Goal: Task Accomplishment & Management: Use online tool/utility

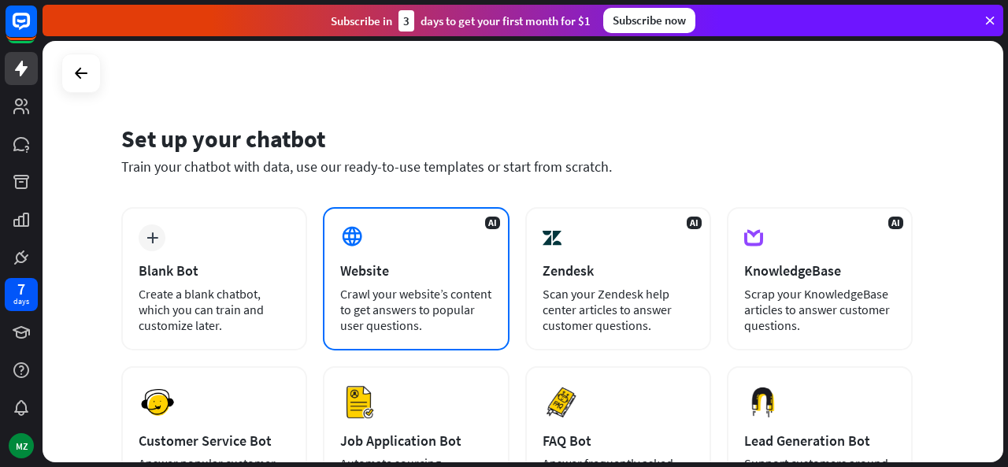
click at [447, 279] on div "Website" at bounding box center [415, 270] width 151 height 18
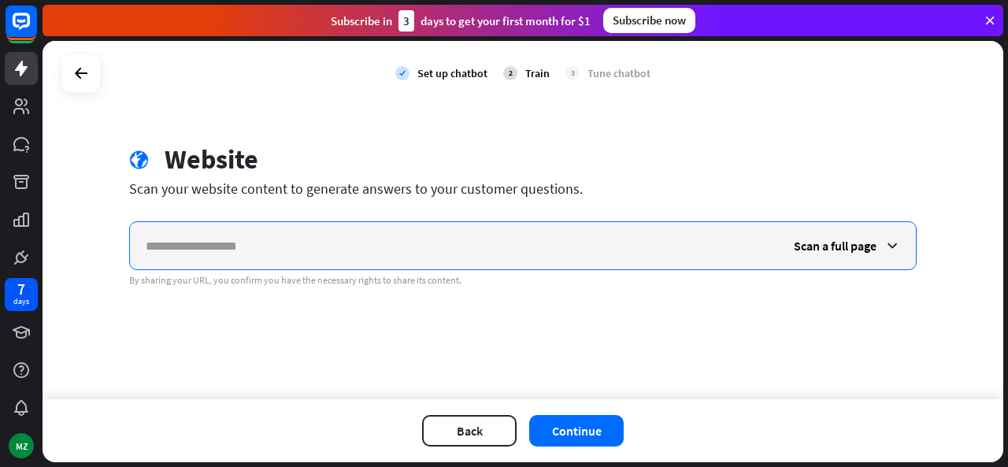
paste input "**********"
type input "**********"
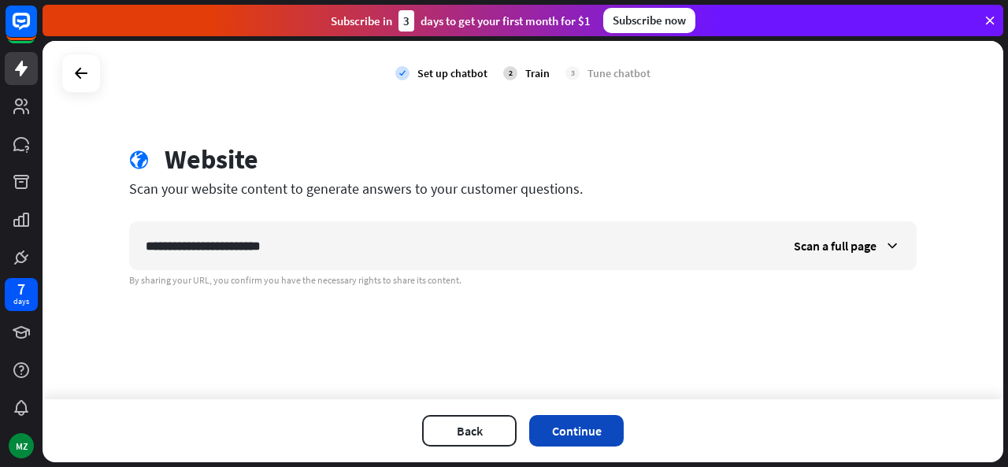
click at [554, 419] on button "Continue" at bounding box center [576, 431] width 95 height 32
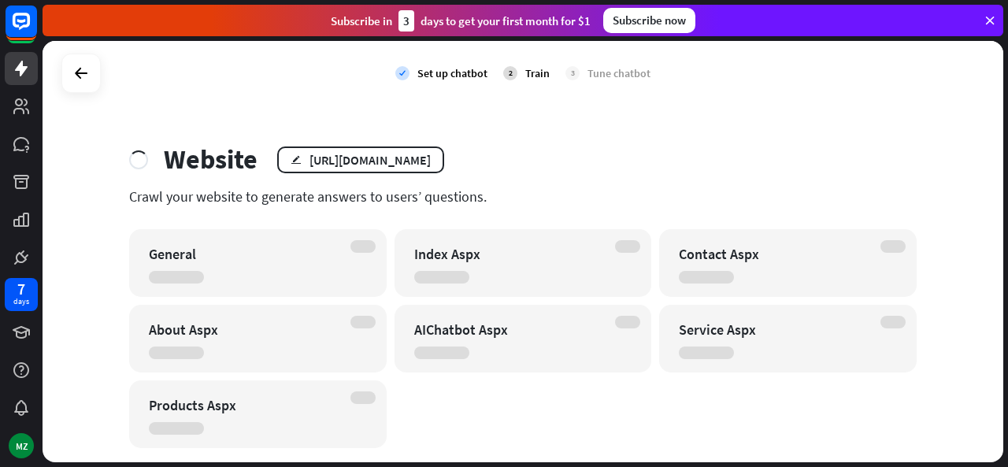
click at [669, 183] on div "Website edit [URL][DOMAIN_NAME] Crawl your website to generate answers to users…" at bounding box center [522, 295] width 825 height 305
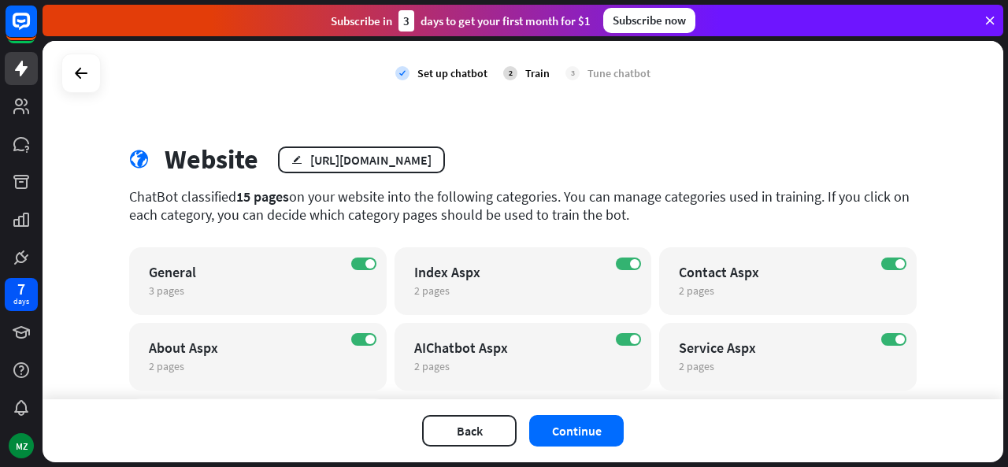
click at [168, 145] on div "Website" at bounding box center [212, 159] width 94 height 32
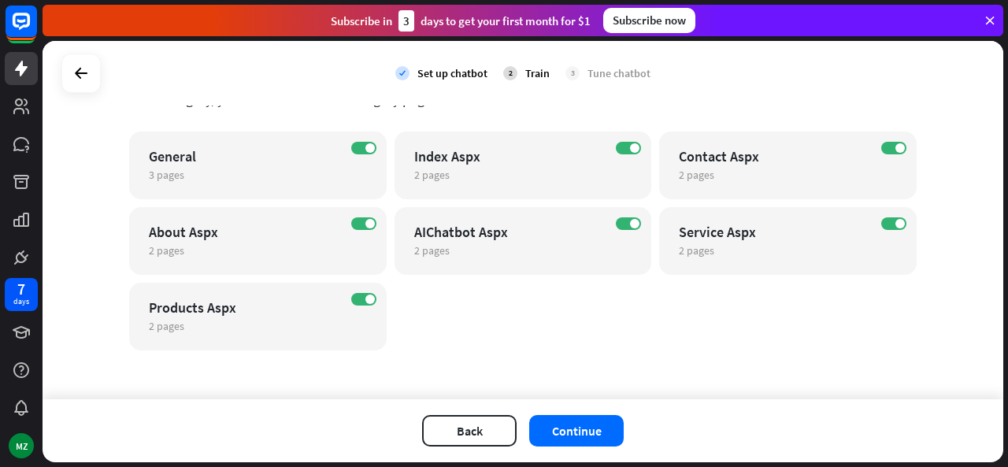
scroll to position [117, 0]
click at [608, 433] on button "Continue" at bounding box center [576, 431] width 95 height 32
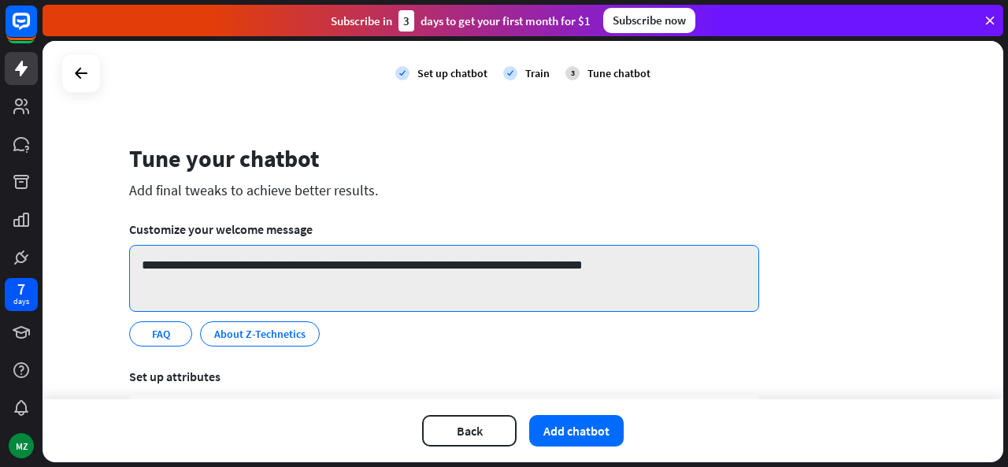
click at [216, 267] on textarea "**********" at bounding box center [444, 278] width 630 height 67
type textarea "**********"
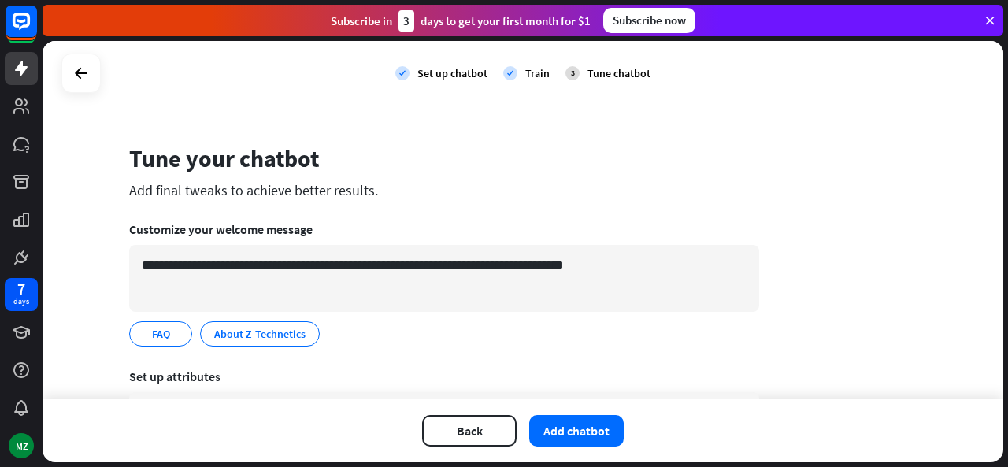
click at [447, 168] on div "Tune your chatbot" at bounding box center [444, 158] width 630 height 30
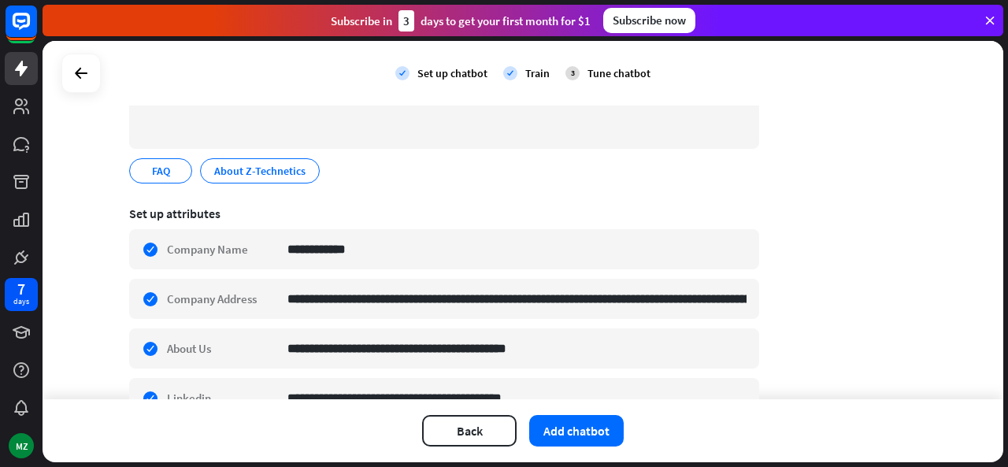
scroll to position [189, 0]
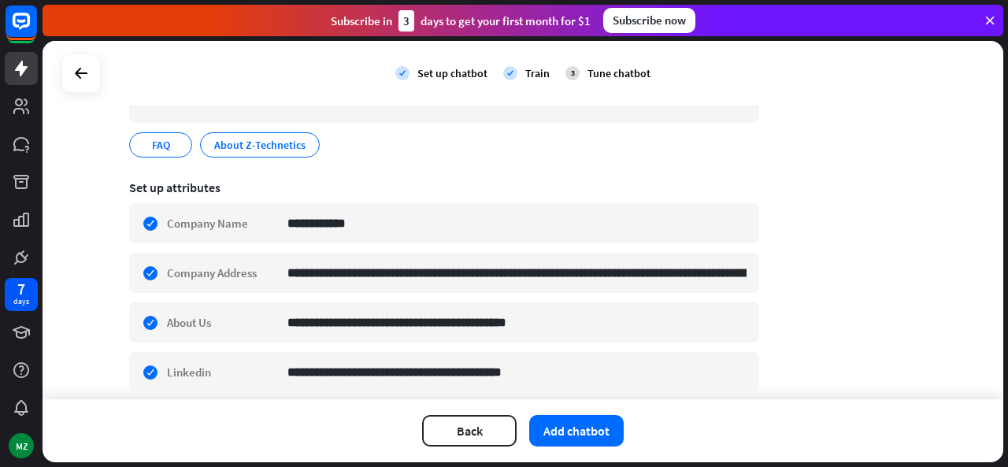
drag, startPoint x: 1007, startPoint y: 159, endPoint x: 1004, endPoint y: 202, distance: 43.4
click at [1004, 202] on div "**********" at bounding box center [525, 254] width 965 height 426
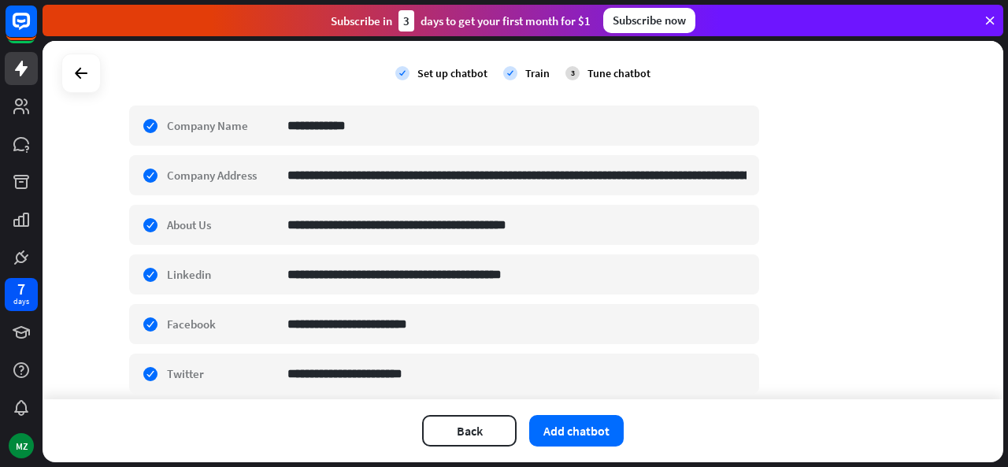
scroll to position [356, 0]
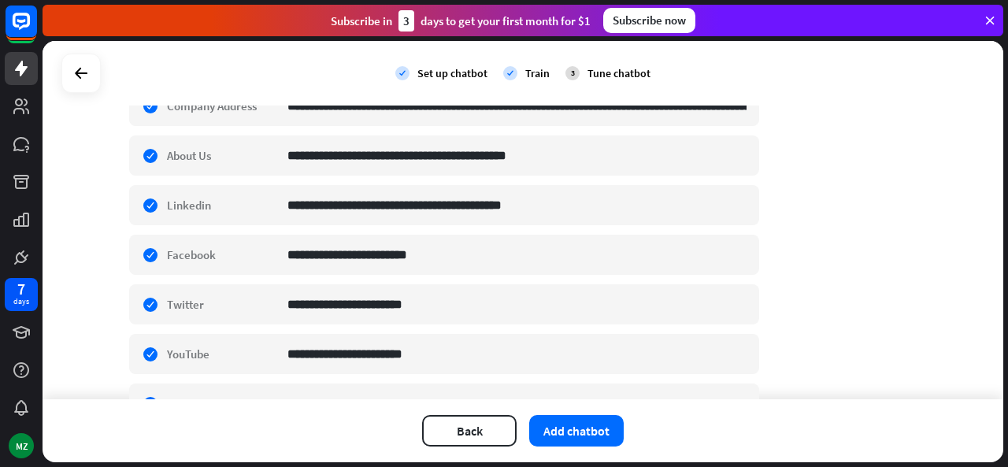
click at [955, 284] on div "**********" at bounding box center [523, 220] width 961 height 358
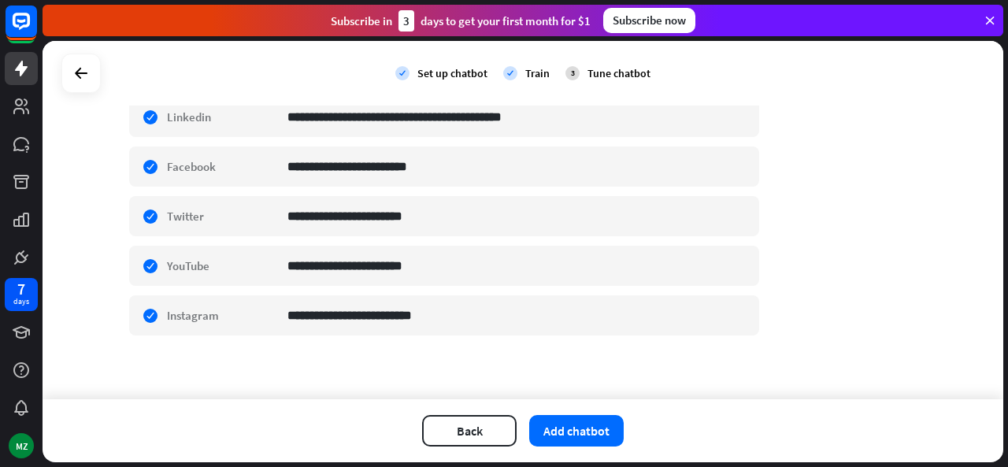
click at [895, 317] on div "**********" at bounding box center [523, 27] width 788 height 657
click at [578, 432] on button "Add chatbot" at bounding box center [576, 431] width 95 height 32
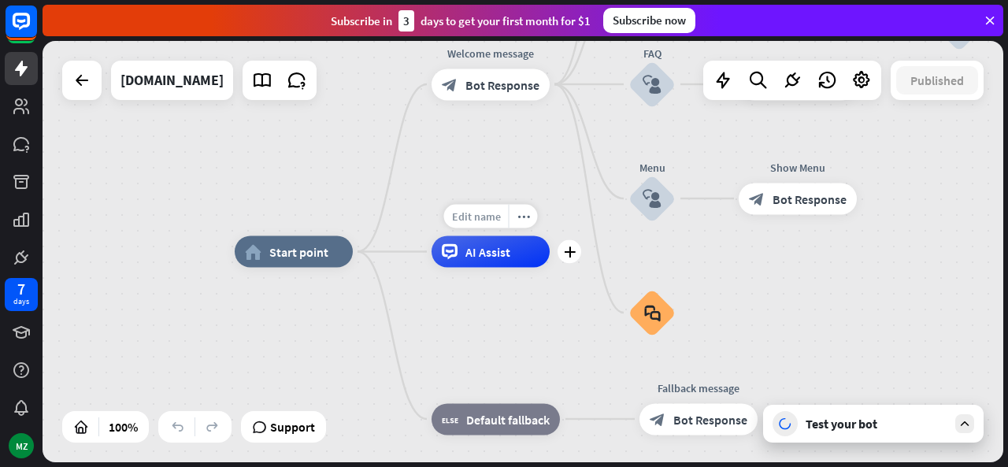
click at [484, 217] on span "Edit name" at bounding box center [476, 216] width 49 height 14
type input "***"
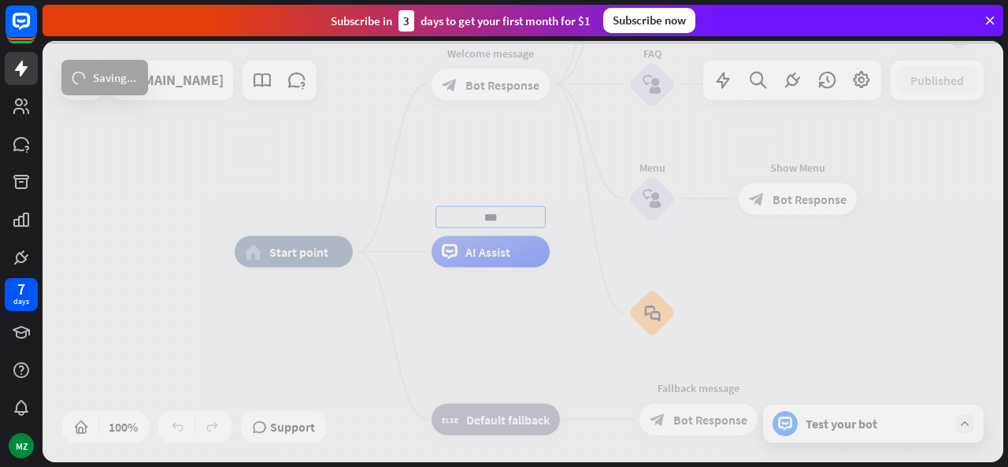
click at [549, 98] on div "home_2 Start point Edit name more_horiz Welcome message block_bot_response Bot …" at bounding box center [523, 251] width 961 height 421
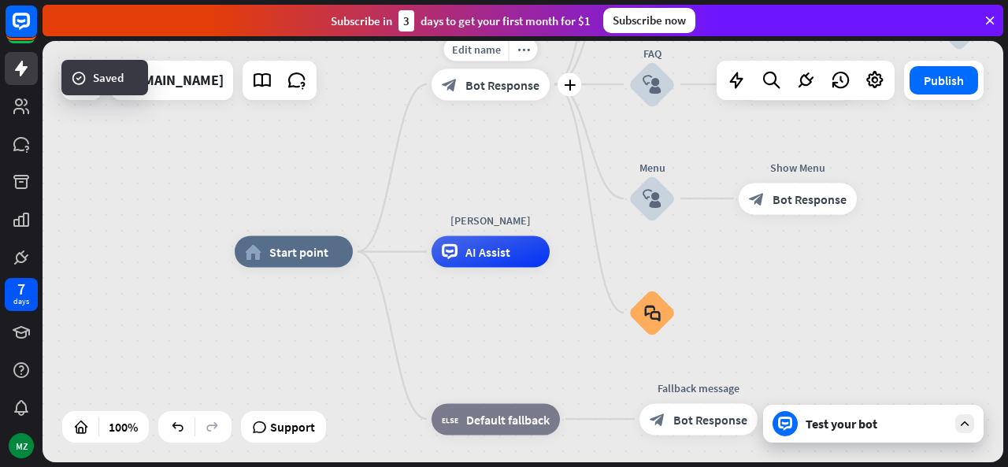
click at [509, 93] on div "block_bot_response Bot Response" at bounding box center [491, 85] width 118 height 32
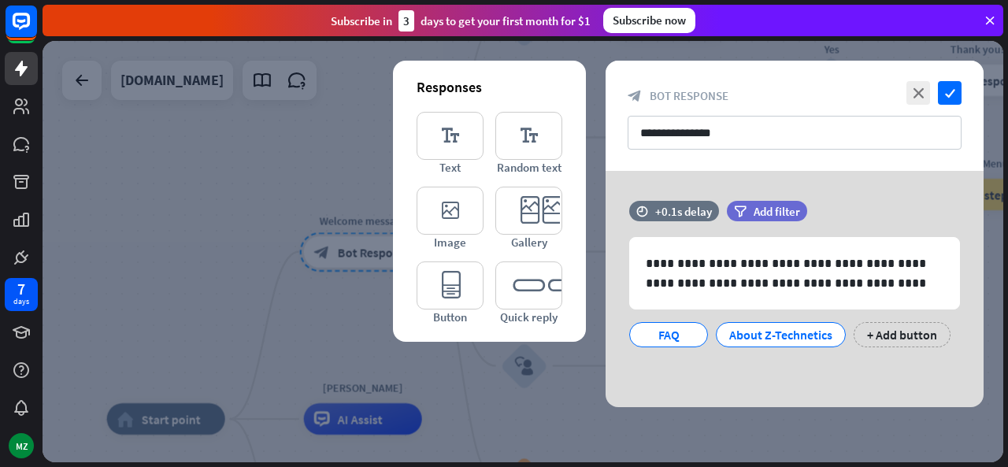
click at [334, 139] on div at bounding box center [523, 251] width 961 height 421
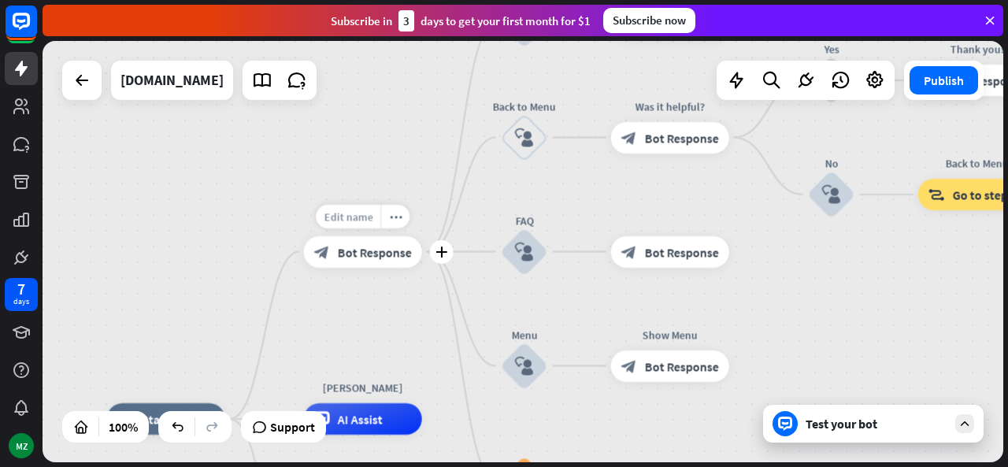
click at [347, 217] on span "Edit name" at bounding box center [348, 216] width 49 height 14
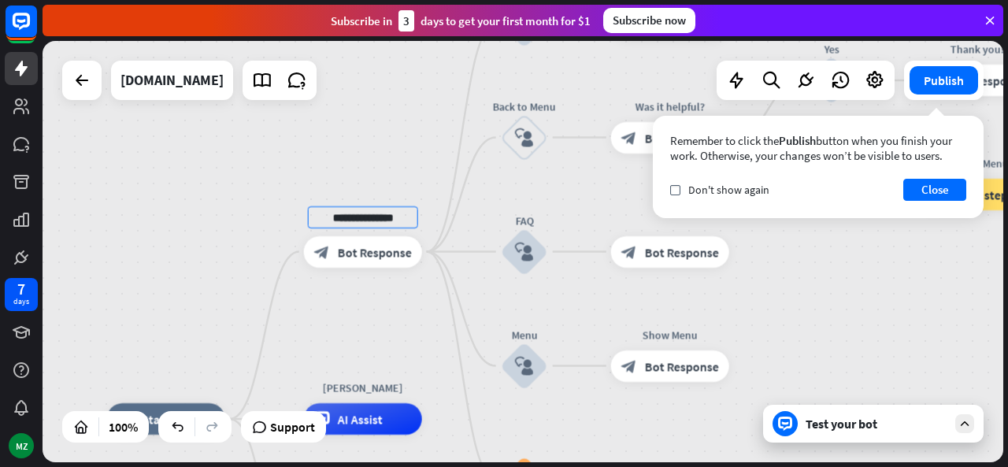
click at [398, 301] on div "**********" at bounding box center [523, 251] width 961 height 421
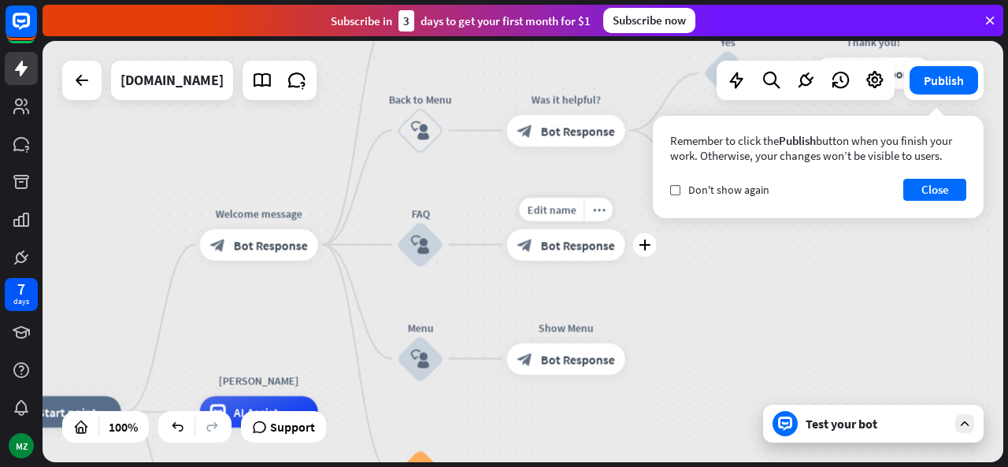
drag, startPoint x: 599, startPoint y: 208, endPoint x: 495, endPoint y: 201, distance: 104.2
click at [507, 229] on div "Edit name more_horiz plus block_bot_response Bot Response" at bounding box center [566, 245] width 118 height 32
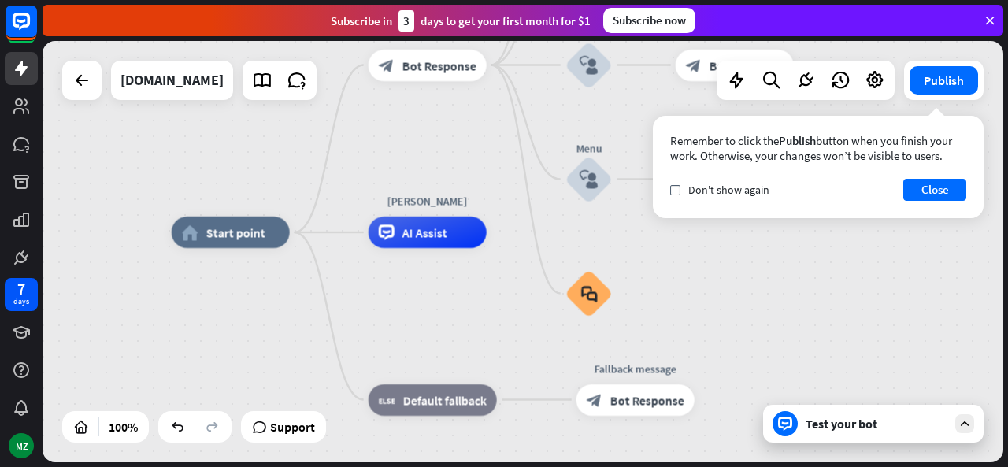
drag, startPoint x: 706, startPoint y: 322, endPoint x: 874, endPoint y: 137, distance: 250.3
click at [874, 137] on div "home_2 Start point Welcome message block_bot_response Bot Response About us blo…" at bounding box center [523, 251] width 961 height 421
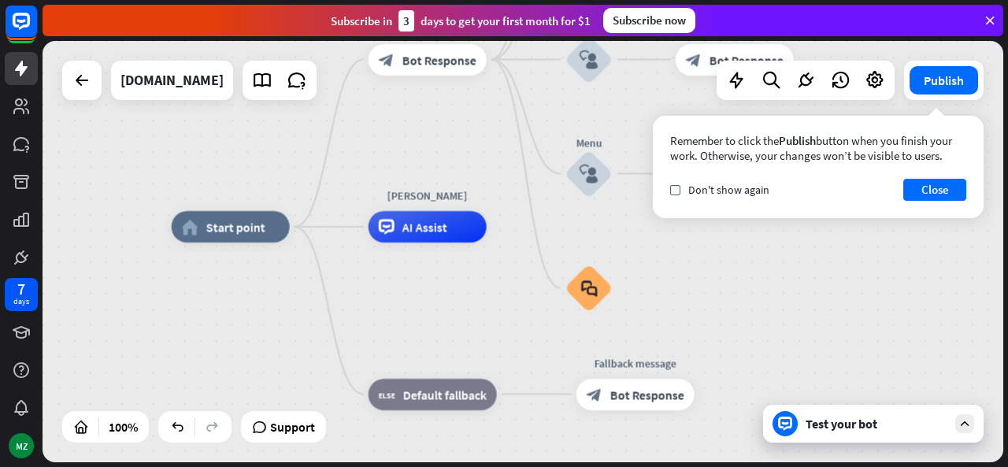
click at [808, 306] on div "home_2 Start point Welcome message block_bot_response Bot Response About us blo…" at bounding box center [652, 437] width 961 height 421
click at [839, 431] on div "Test your bot" at bounding box center [877, 424] width 142 height 16
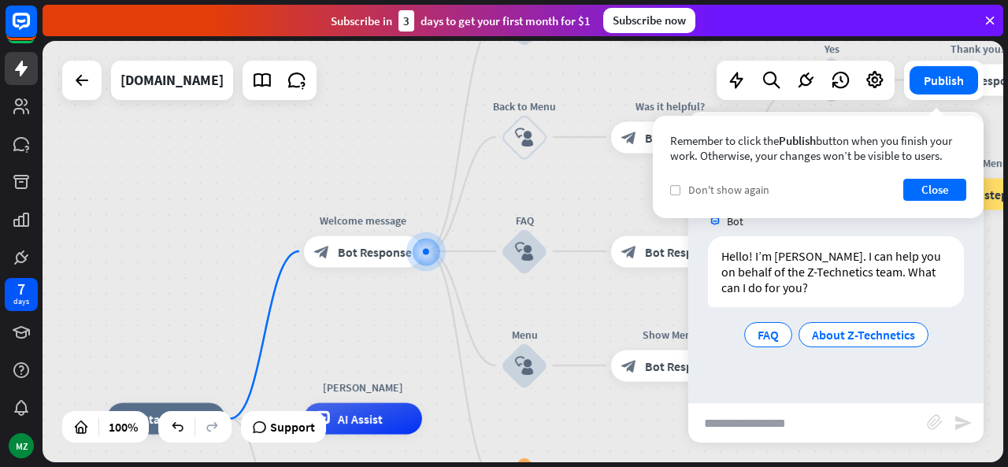
click at [673, 193] on label "check" at bounding box center [675, 190] width 10 height 10
click at [913, 191] on button "Close" at bounding box center [934, 190] width 63 height 22
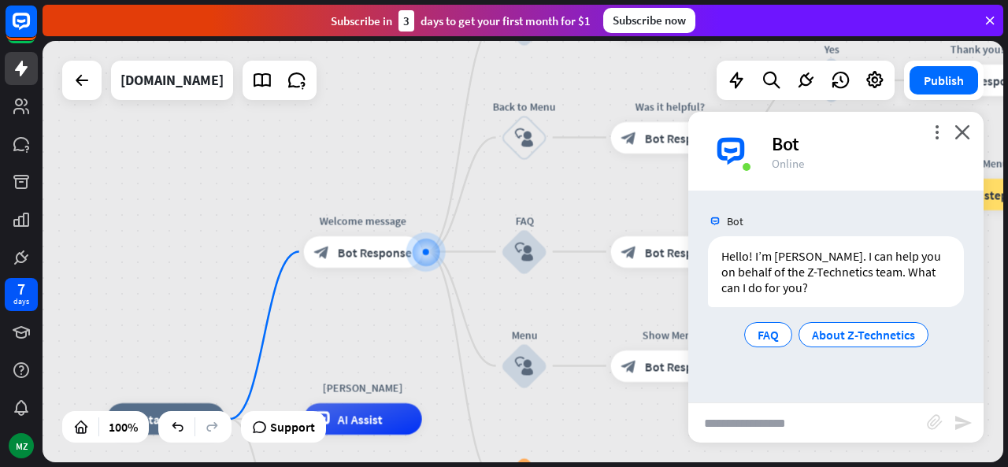
click at [824, 410] on input "text" at bounding box center [807, 422] width 239 height 39
type input "**********"
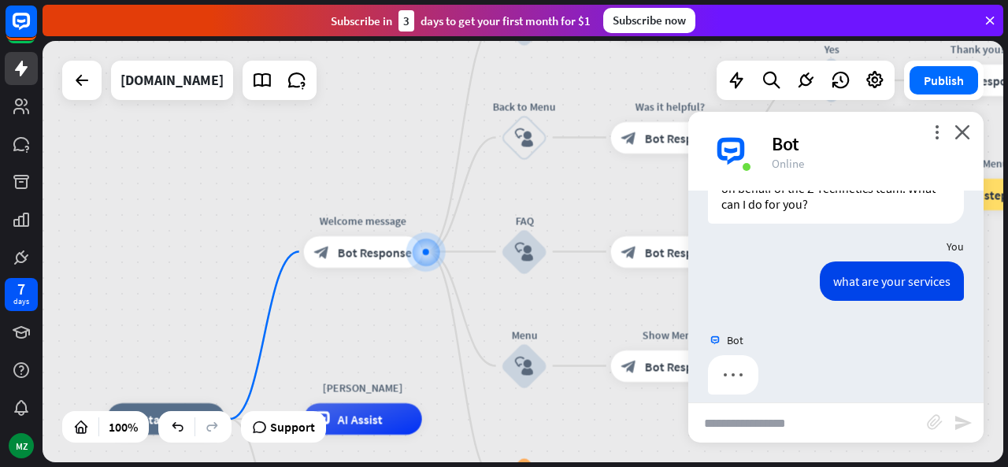
scroll to position [98, 0]
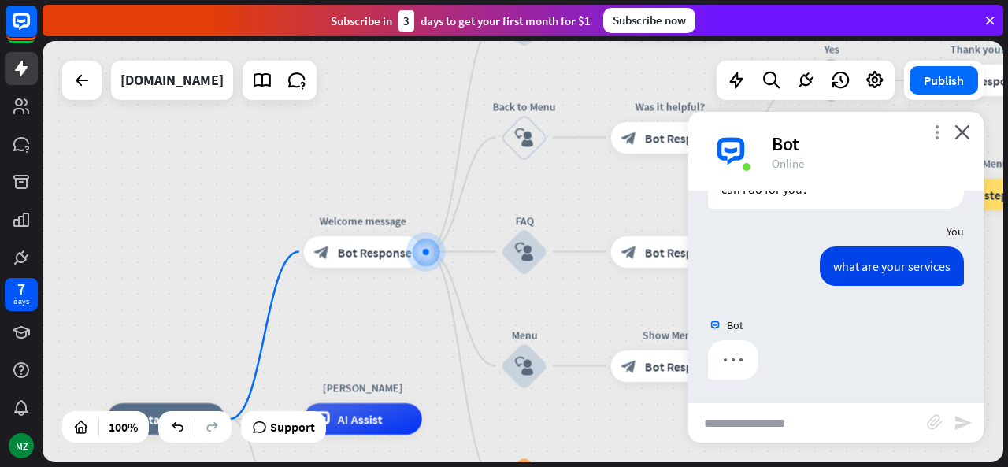
click at [938, 135] on icon "more_vert" at bounding box center [936, 131] width 15 height 15
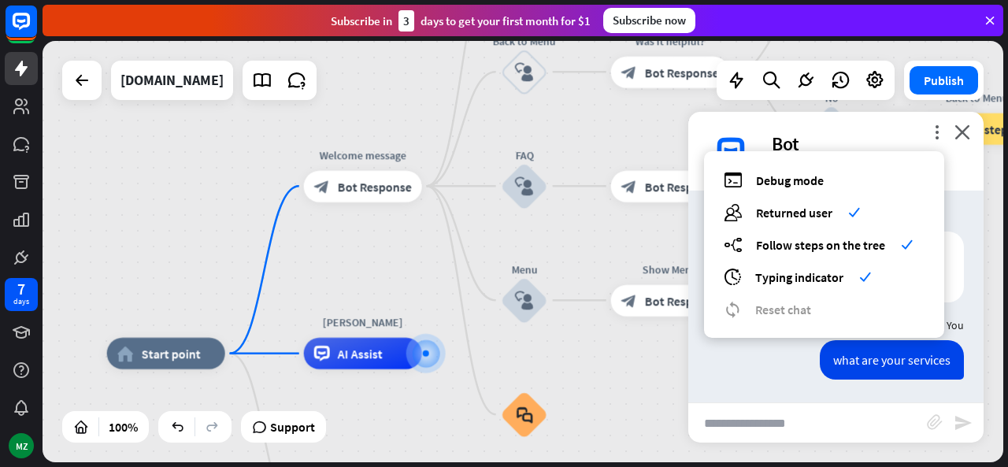
scroll to position [543, 0]
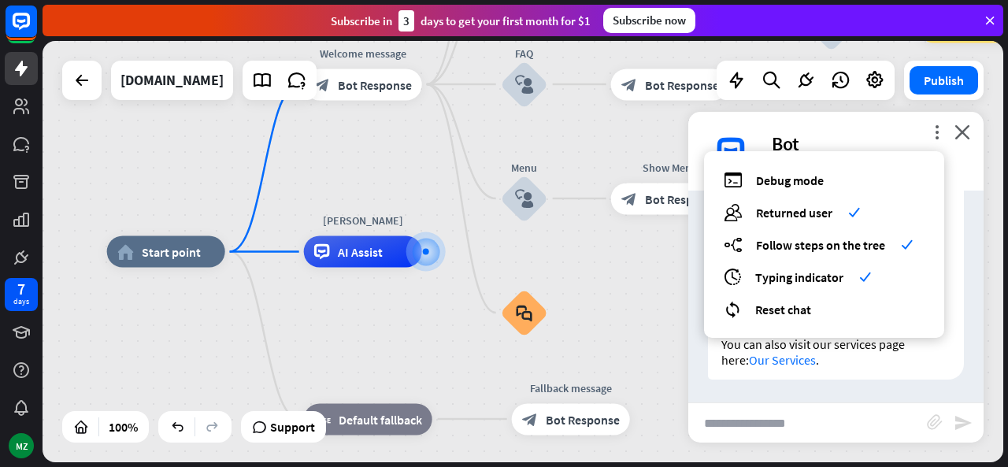
click at [859, 372] on div "Z-Technetics offers a range of high-quality IT services designed to solve your …" at bounding box center [836, 130] width 256 height 500
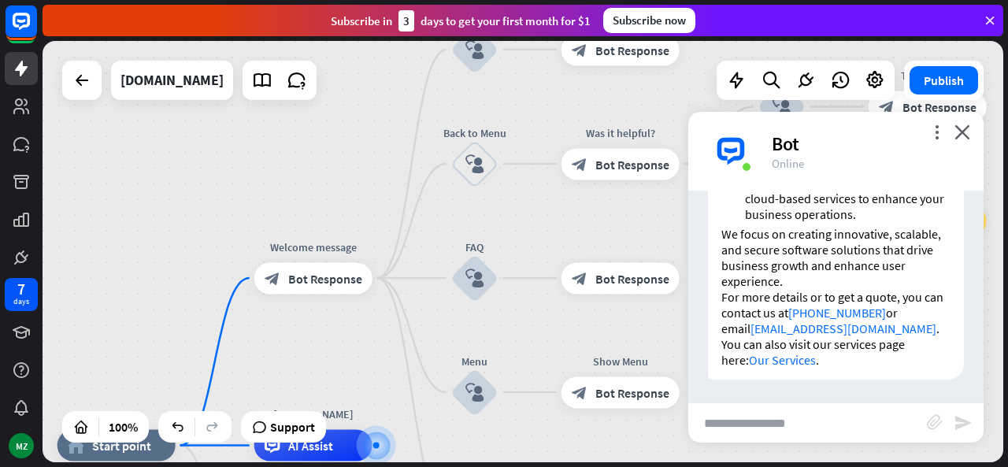
drag, startPoint x: 625, startPoint y: 271, endPoint x: 576, endPoint y: 465, distance: 200.0
click at [576, 465] on div "home_2 Start point Welcome message block_bot_response Bot Response About us blo…" at bounding box center [525, 254] width 965 height 426
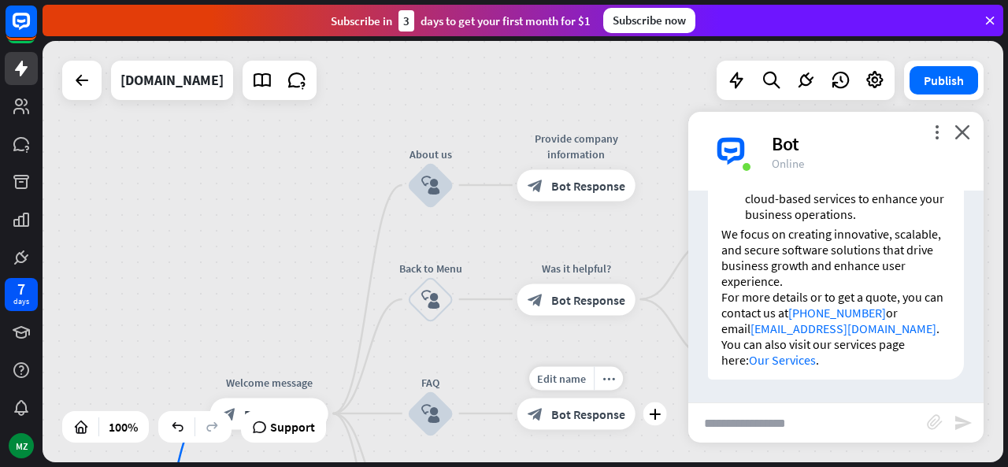
drag, startPoint x: 543, startPoint y: 249, endPoint x: 499, endPoint y: 384, distance: 142.4
click at [517, 398] on div "Edit name more_horiz plus block_bot_response Bot Response" at bounding box center [576, 414] width 118 height 32
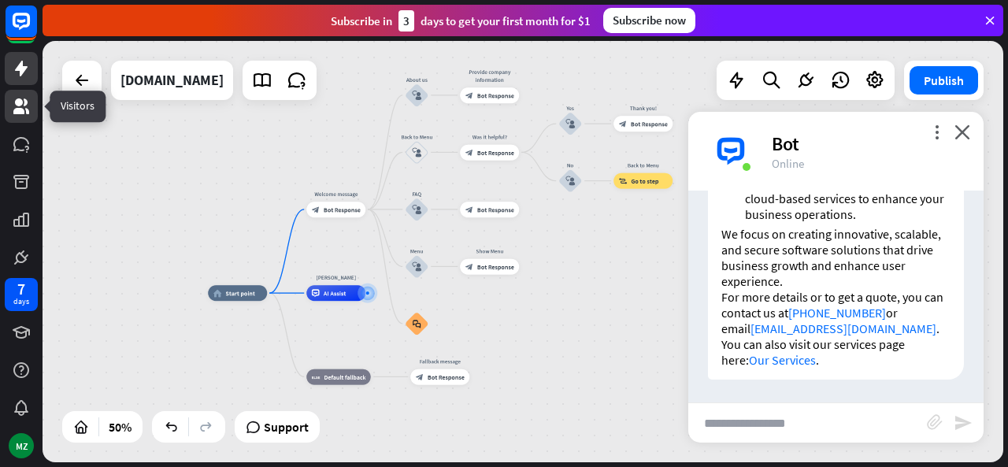
click at [20, 112] on icon at bounding box center [21, 106] width 16 height 16
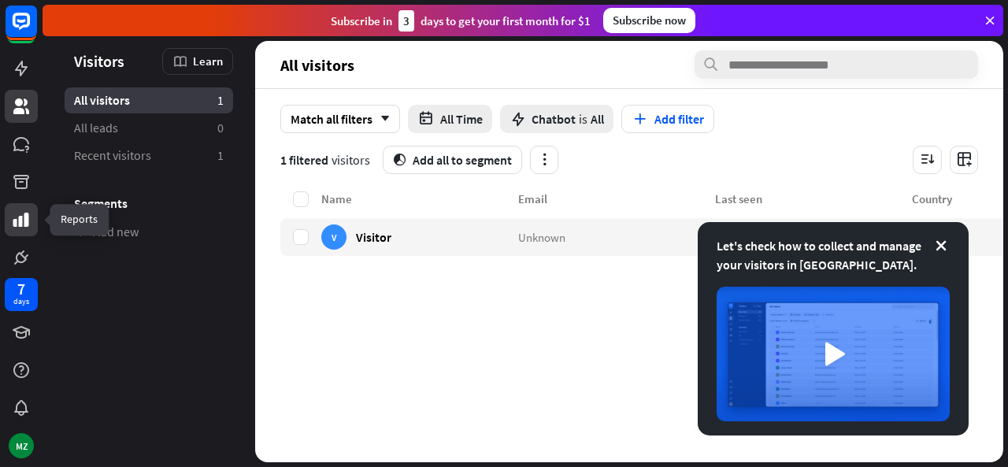
click at [20, 214] on icon at bounding box center [21, 219] width 19 height 19
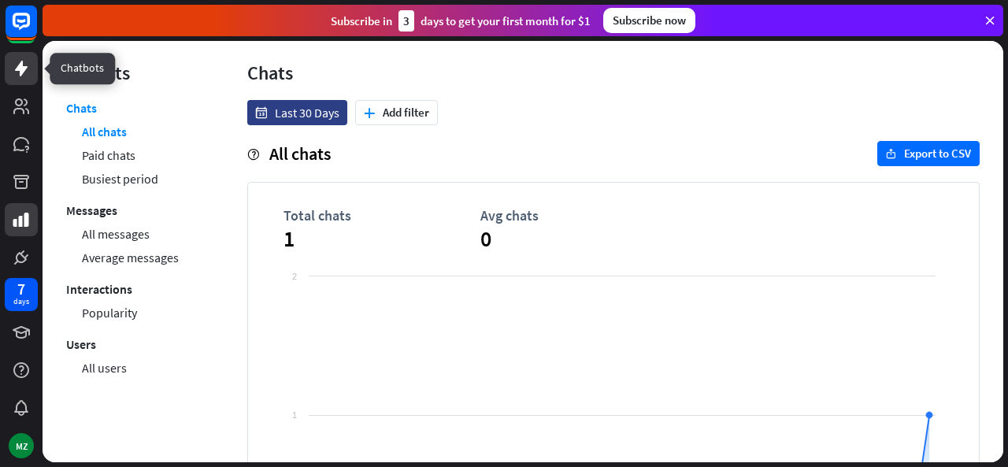
click at [25, 70] on icon at bounding box center [21, 68] width 19 height 19
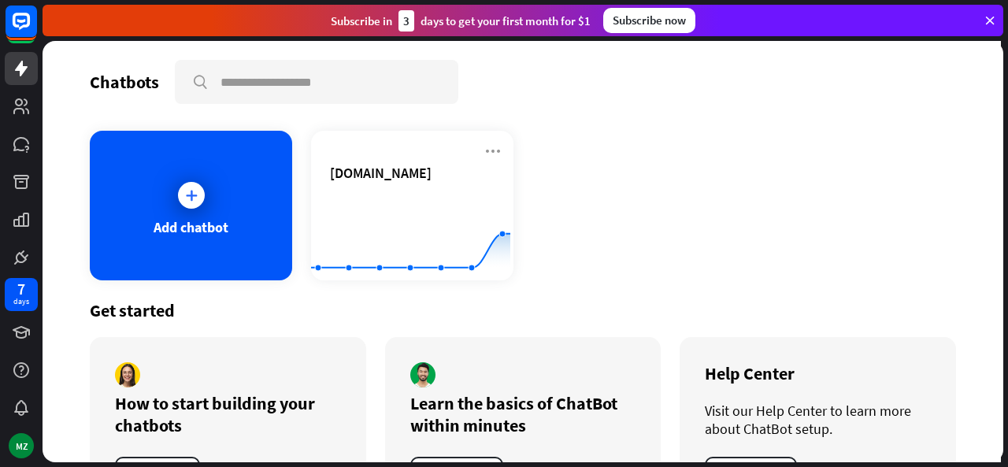
click at [621, 193] on div "Add chatbot [DOMAIN_NAME] Created with Highcharts 10.1.0 0 1 2" at bounding box center [523, 206] width 866 height 150
click at [208, 191] on div at bounding box center [191, 195] width 39 height 39
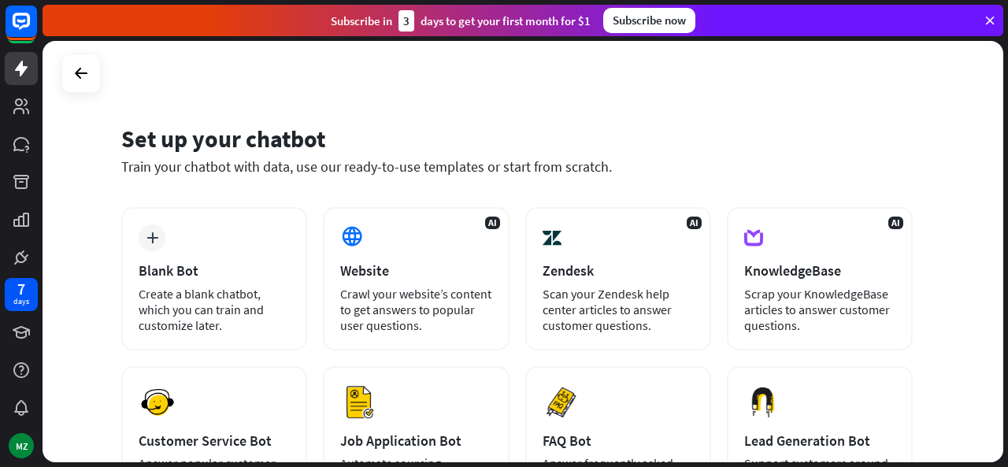
click at [359, 140] on div "Set up your chatbot" at bounding box center [516, 139] width 791 height 30
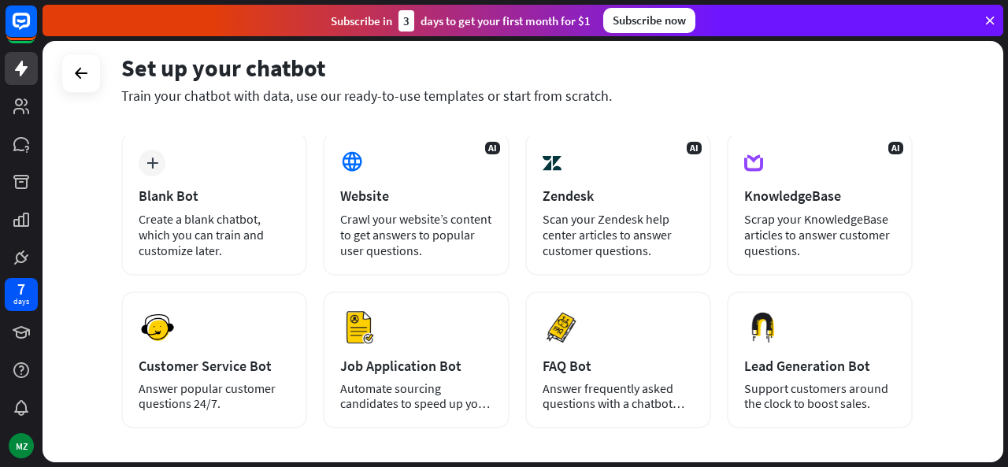
scroll to position [72, 0]
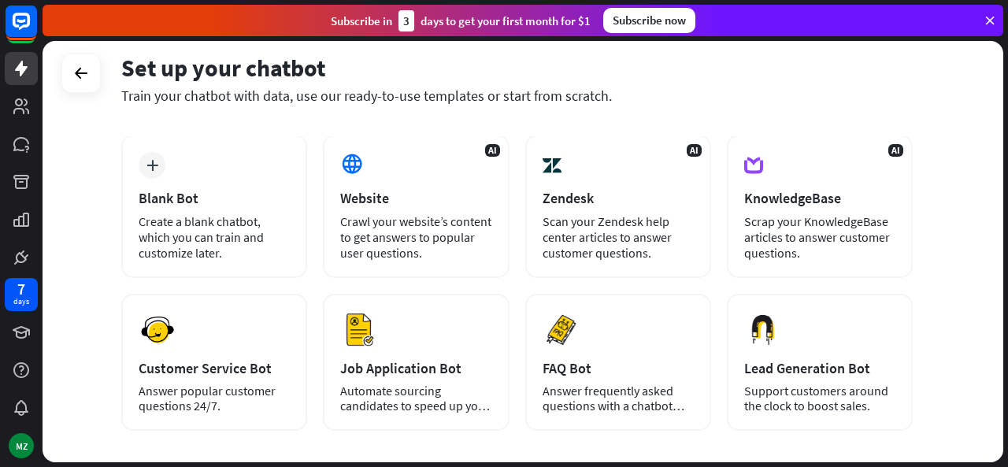
click at [253, 97] on div "Train your chatbot with data, use our ready-to-use templates or start from scra…" at bounding box center [516, 96] width 791 height 18
click at [83, 80] on icon at bounding box center [81, 73] width 19 height 19
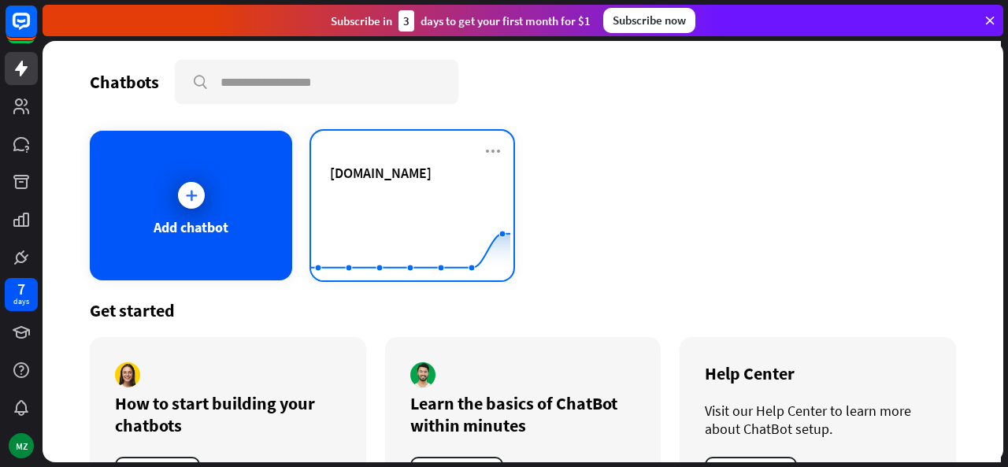
click at [362, 198] on rect at bounding box center [410, 241] width 199 height 98
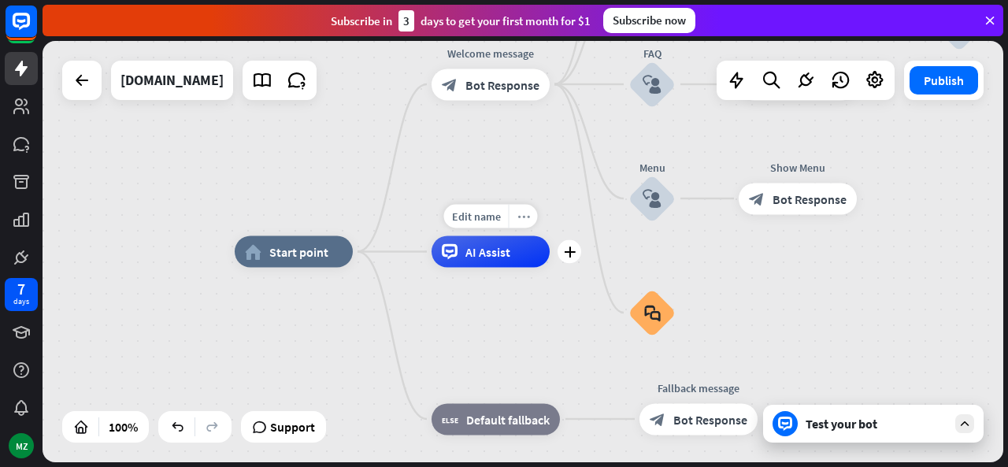
click at [523, 217] on icon "more_horiz" at bounding box center [523, 216] width 13 height 12
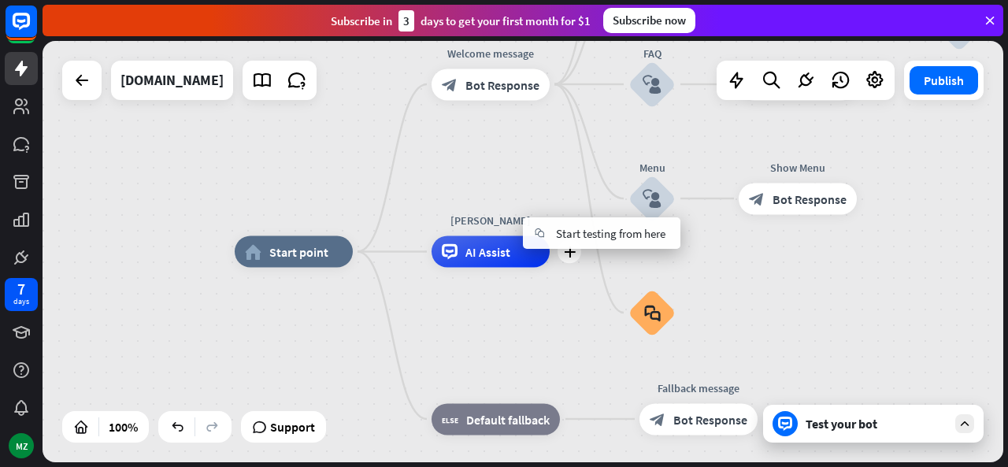
click at [495, 223] on div "[PERSON_NAME]" at bounding box center [491, 221] width 142 height 16
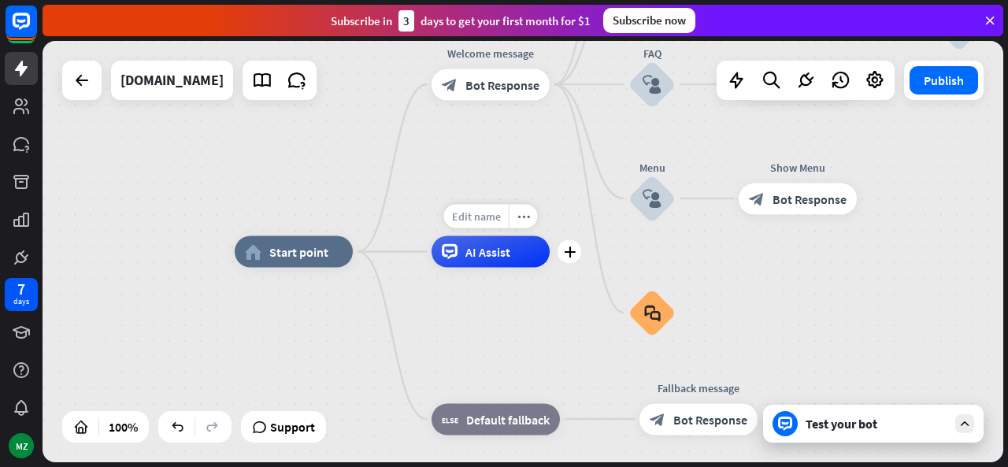
click at [492, 219] on span "Edit name" at bounding box center [476, 216] width 49 height 14
click at [495, 217] on input "***" at bounding box center [490, 217] width 110 height 22
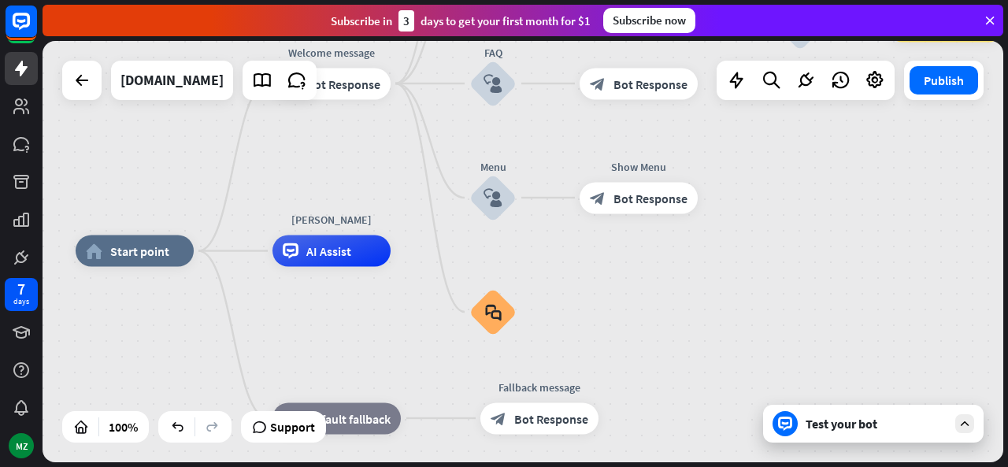
drag, startPoint x: 783, startPoint y: 274, endPoint x: 624, endPoint y: 273, distance: 159.1
click at [624, 273] on div "home_2 Start point Welcome message block_bot_response Bot Response About us blo…" at bounding box center [556, 461] width 961 height 421
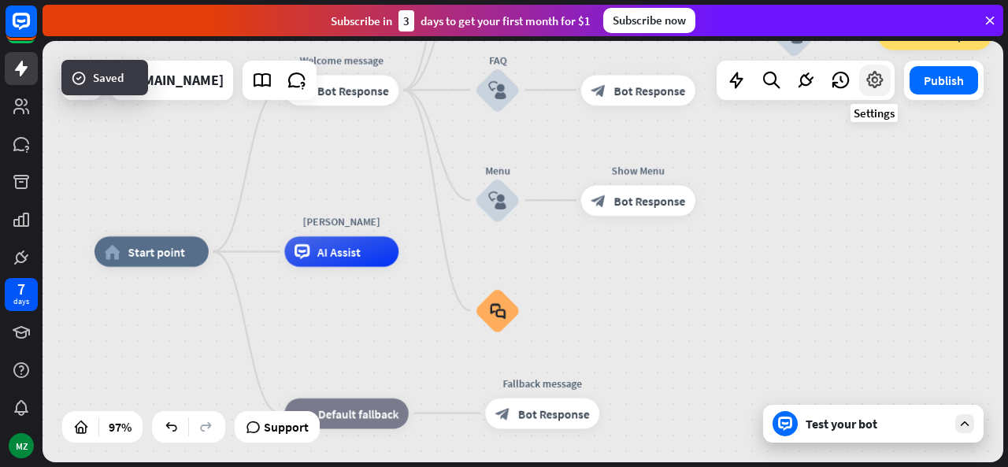
click at [885, 84] on div at bounding box center [875, 81] width 32 height 32
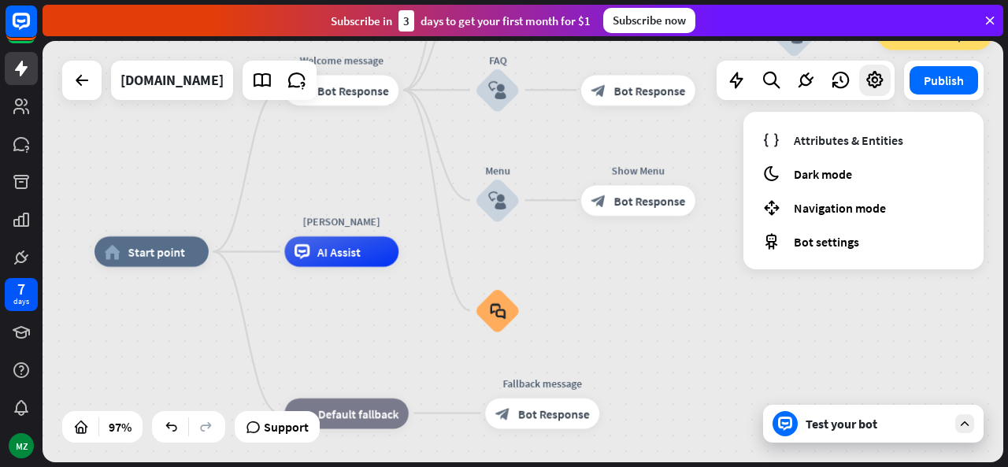
click at [575, 295] on div "home_2 Start point Welcome message block_bot_response Bot Response About us blo…" at bounding box center [559, 454] width 928 height 407
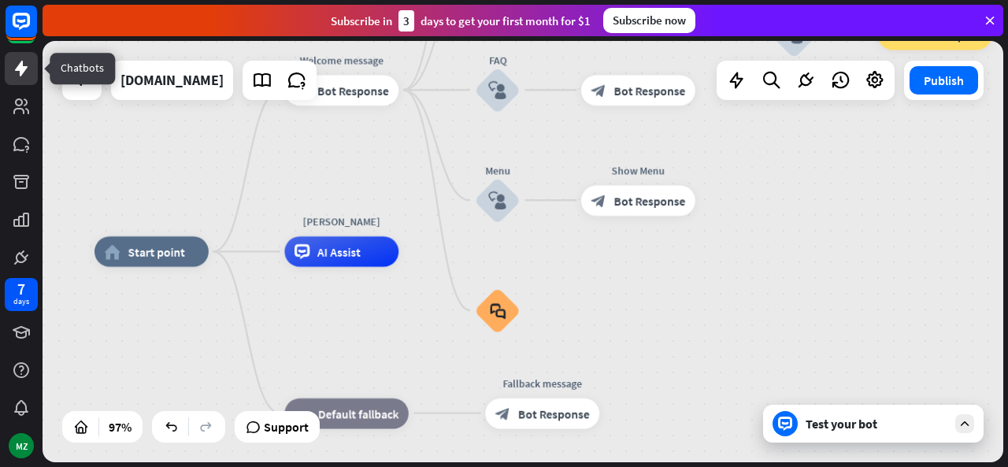
click at [24, 74] on icon at bounding box center [21, 68] width 19 height 19
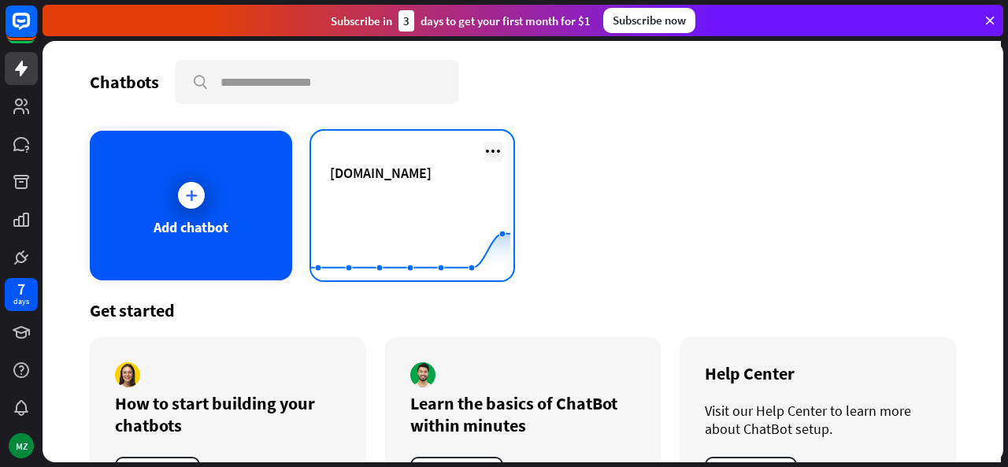
click at [490, 154] on icon at bounding box center [493, 151] width 19 height 19
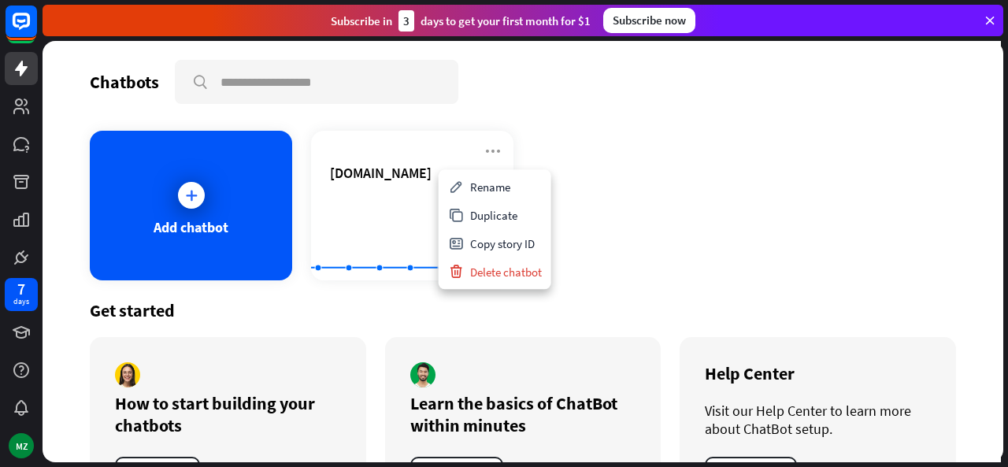
click at [966, 106] on div "Chatbots search Add chatbot [DOMAIN_NAME] Created with Highcharts 10.1.0 0 1 2 …" at bounding box center [523, 251] width 961 height 421
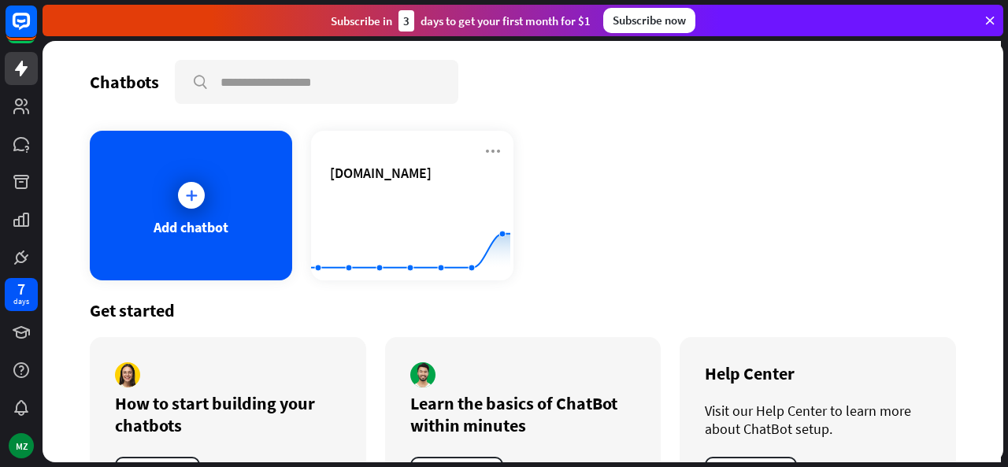
drag, startPoint x: 1007, startPoint y: 102, endPoint x: 1005, endPoint y: 203, distance: 100.8
click at [1005, 203] on div "Chatbots search Add chatbot [DOMAIN_NAME] Created with Highcharts 10.1.0 0 1 2 …" at bounding box center [525, 254] width 965 height 426
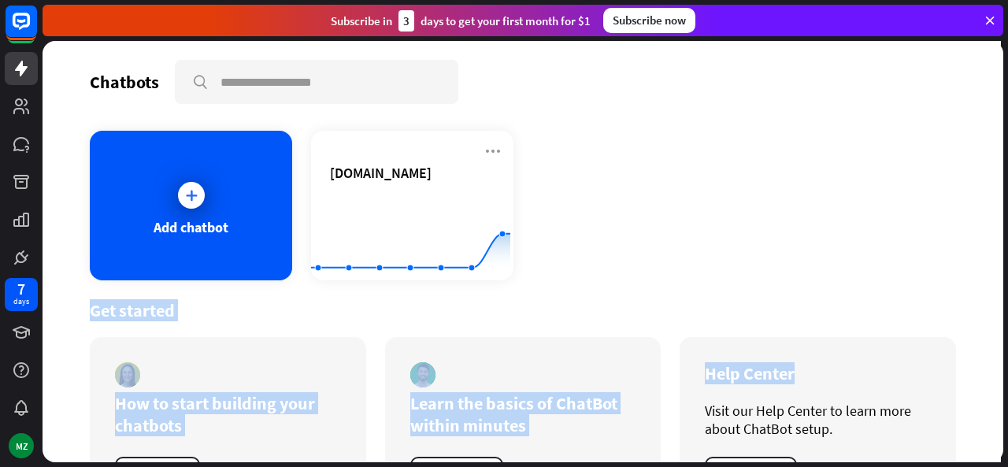
drag, startPoint x: 1003, startPoint y: 272, endPoint x: 1003, endPoint y: 368, distance: 96.1
click at [1003, 368] on div "Chatbots search Add chatbot [DOMAIN_NAME] Created with Highcharts 10.1.0 0 1 2 …" at bounding box center [525, 254] width 965 height 426
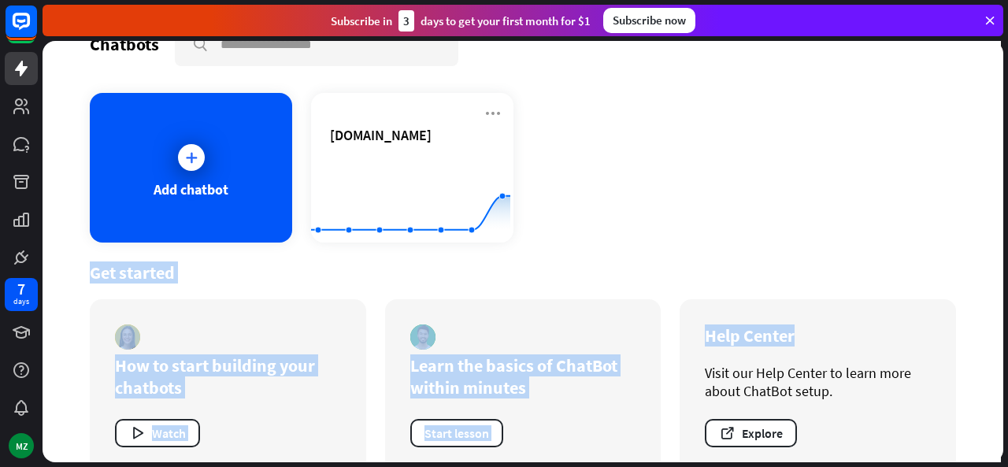
scroll to position [53, 0]
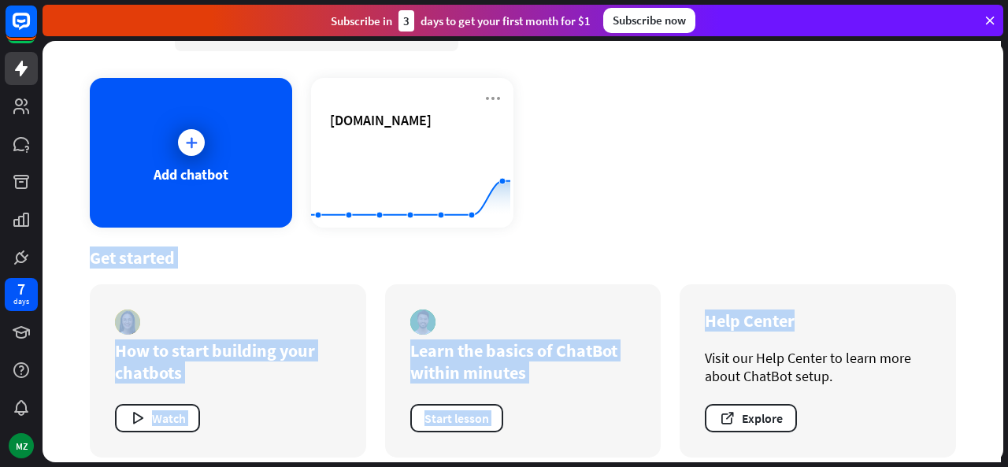
drag, startPoint x: 1005, startPoint y: 426, endPoint x: 1000, endPoint y: 480, distance: 53.8
click at [1000, 466] on html "7 days MZ close Product Help First steps Get started with ChatBot Help Center F…" at bounding box center [504, 233] width 1008 height 467
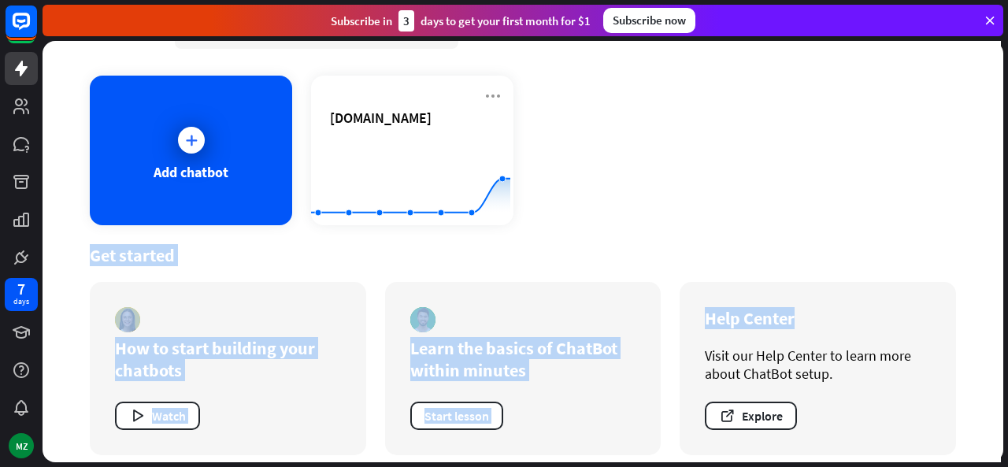
scroll to position [66, 0]
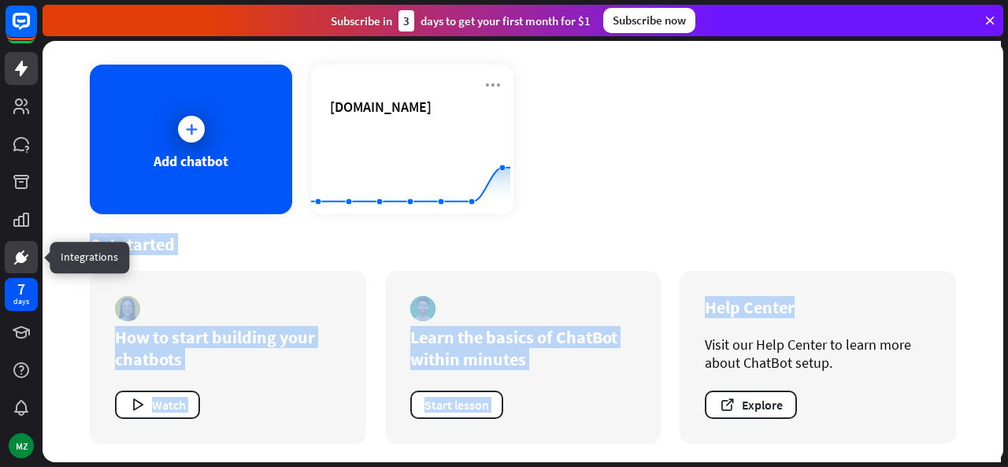
click at [30, 246] on link at bounding box center [21, 257] width 33 height 33
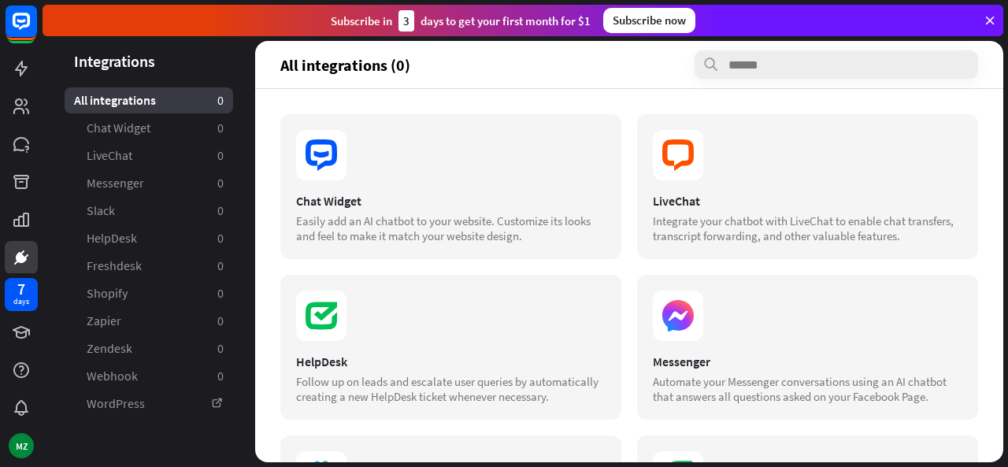
click at [451, 65] on section "All integrations (0)" at bounding box center [629, 64] width 698 height 28
click at [21, 184] on icon at bounding box center [21, 182] width 16 height 14
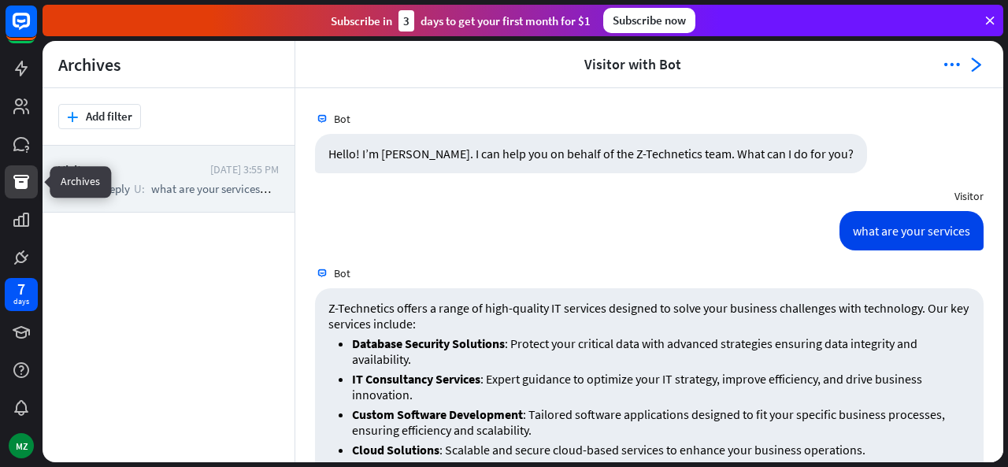
scroll to position [98, 0]
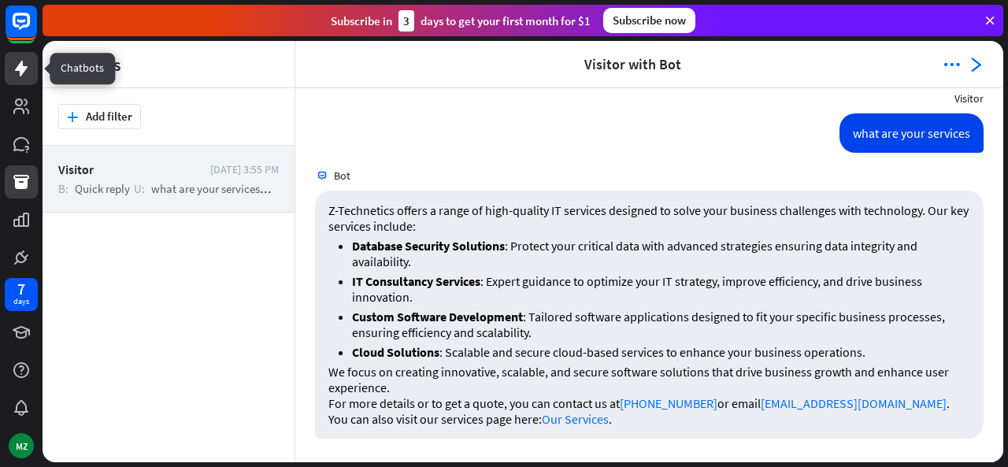
click at [6, 67] on link at bounding box center [21, 68] width 33 height 33
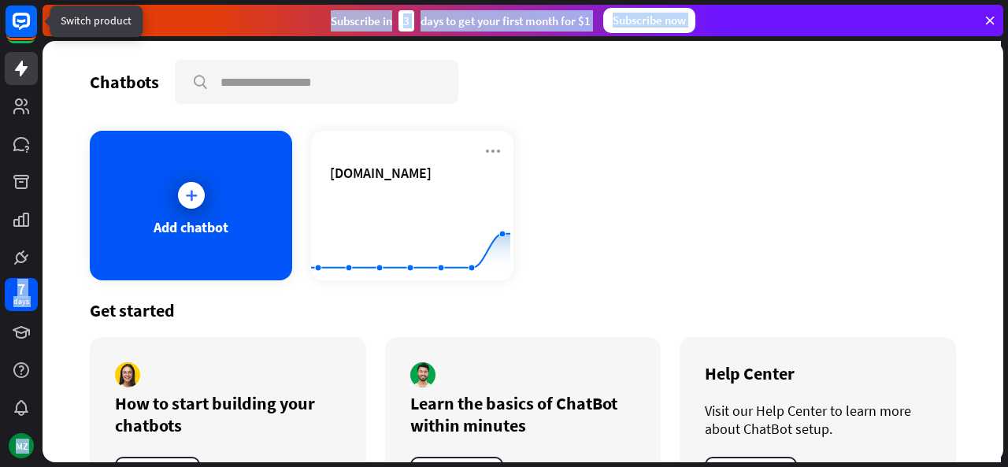
drag, startPoint x: 18, startPoint y: 23, endPoint x: 77, endPoint y: 77, distance: 80.3
click at [77, 77] on div "7 days MZ close Product Help First steps Get started with ChatBot Help Center F…" at bounding box center [504, 233] width 1008 height 467
click at [78, 66] on div "Chatbots search Add chatbot [DOMAIN_NAME] Created with Highcharts 10.1.0 0 1 2 …" at bounding box center [523, 251] width 961 height 421
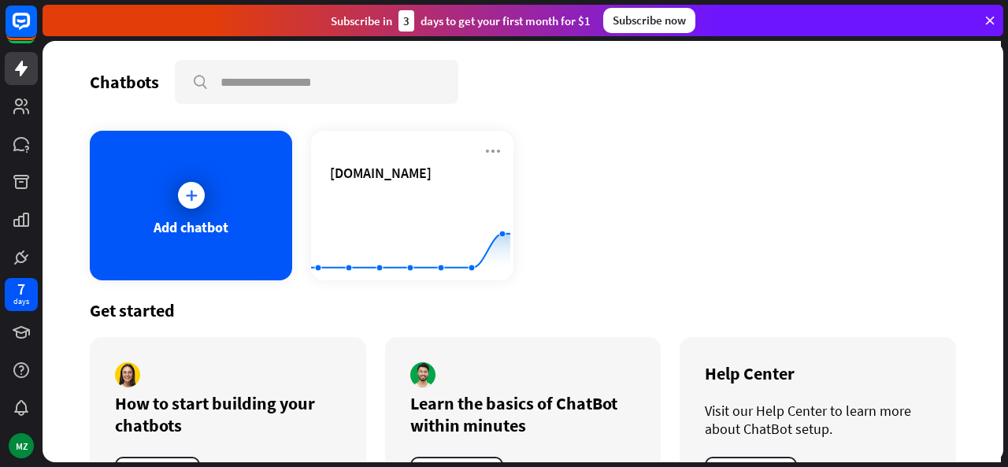
click at [991, 18] on icon at bounding box center [990, 20] width 14 height 14
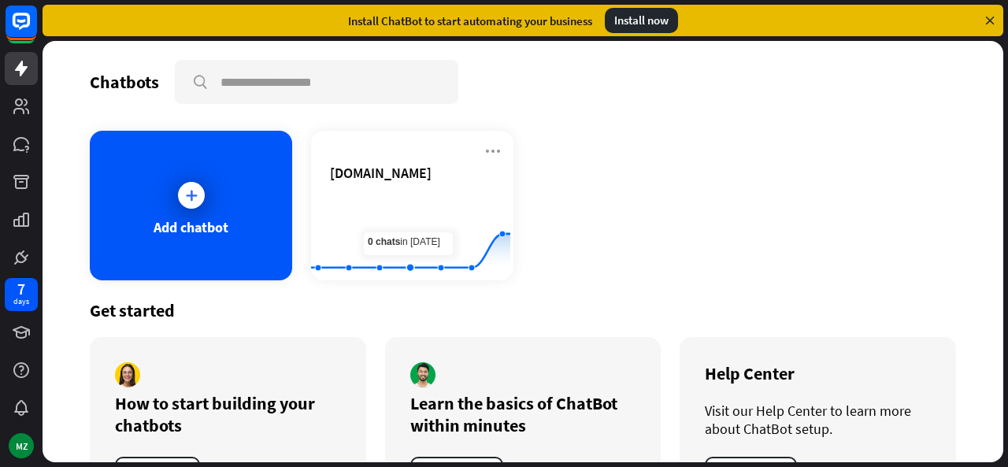
click at [693, 139] on div "Add chatbot [DOMAIN_NAME] Created with Highcharts 10.1.0 0 1 2" at bounding box center [523, 206] width 866 height 150
click at [1007, 332] on div "Chatbots search Add chatbot [DOMAIN_NAME] Created with Highcharts 10.1.0 0 1 2 …" at bounding box center [525, 254] width 965 height 426
click at [1004, 426] on div "Chatbots search Add chatbot [DOMAIN_NAME] Created with Highcharts 10.1.0 0 1 2 …" at bounding box center [525, 254] width 965 height 426
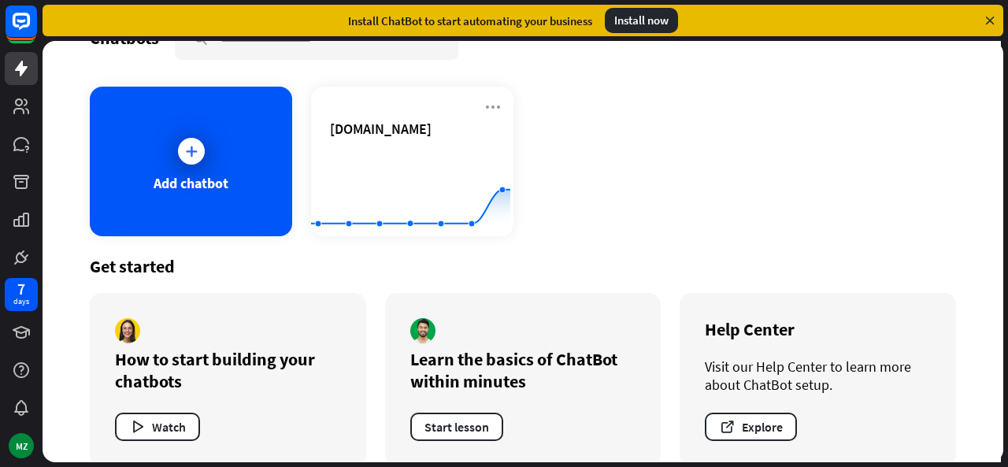
scroll to position [66, 0]
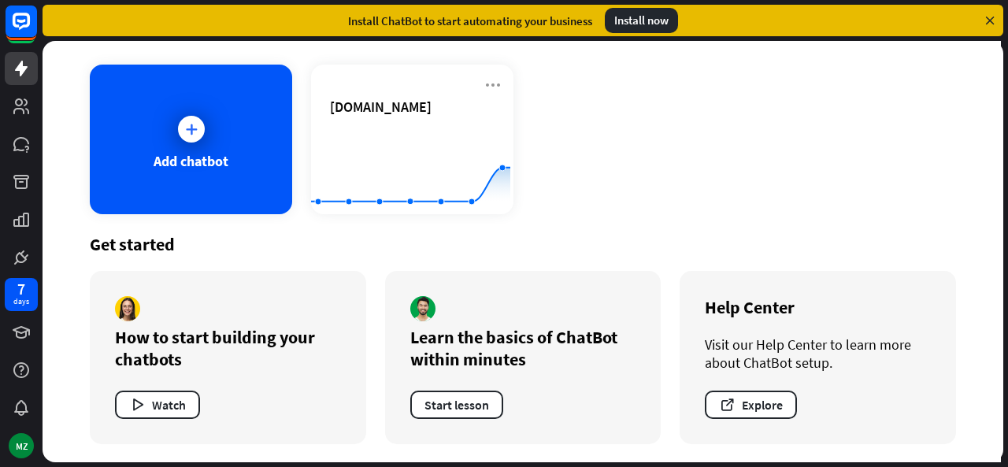
click at [724, 226] on div "Get started How to start building your chatbots Watch Learn the basics of ChatB…" at bounding box center [523, 338] width 866 height 249
click at [25, 221] on icon at bounding box center [21, 220] width 16 height 14
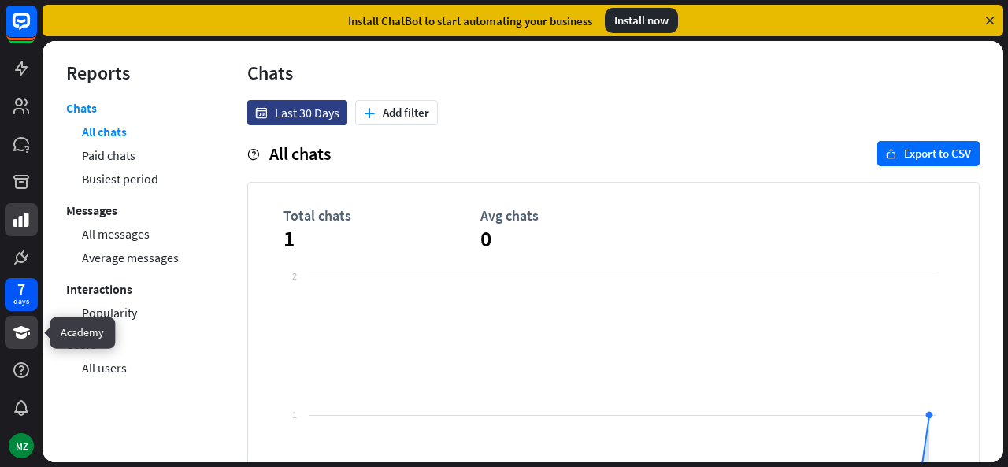
click at [16, 329] on icon at bounding box center [21, 332] width 17 height 13
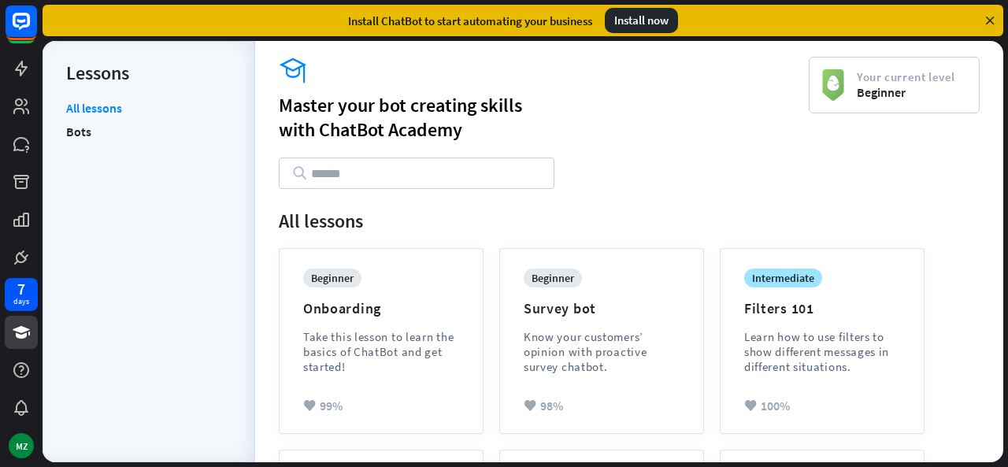
click at [299, 167] on icon at bounding box center [299, 173] width 17 height 16
click at [351, 111] on div "Master your bot creating skills with [GEOGRAPHIC_DATA]" at bounding box center [544, 117] width 530 height 49
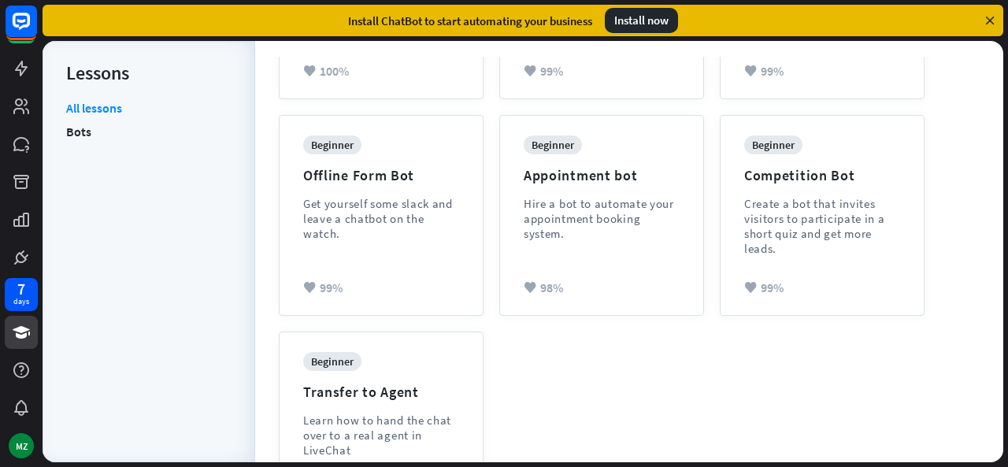
scroll to position [603, 0]
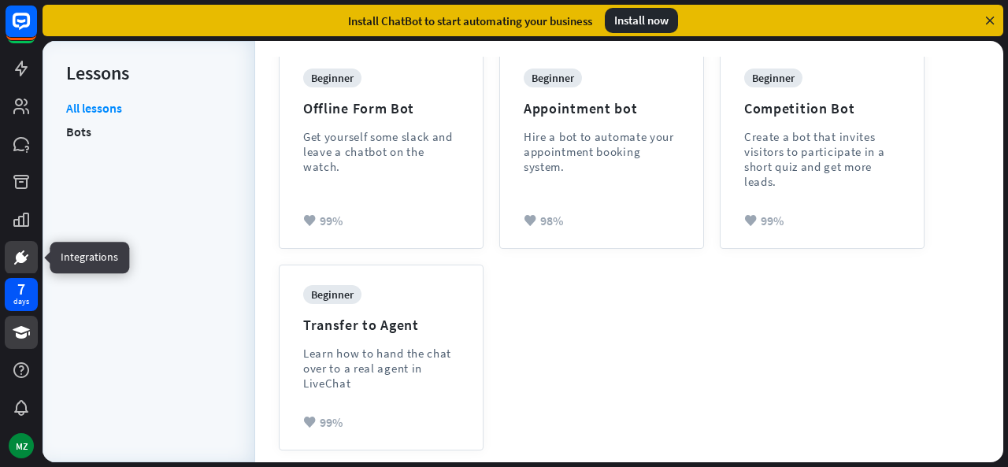
click at [30, 251] on icon at bounding box center [21, 257] width 19 height 19
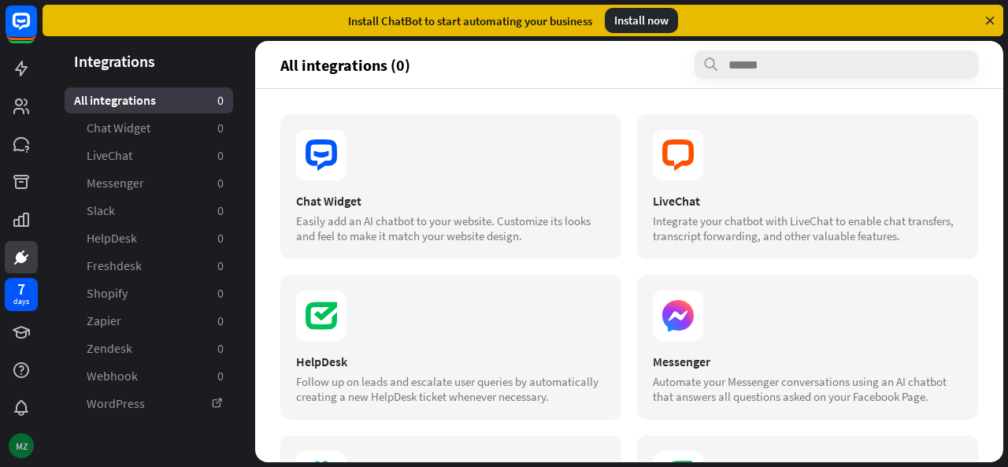
click at [27, 439] on div "MZ" at bounding box center [21, 445] width 25 height 25
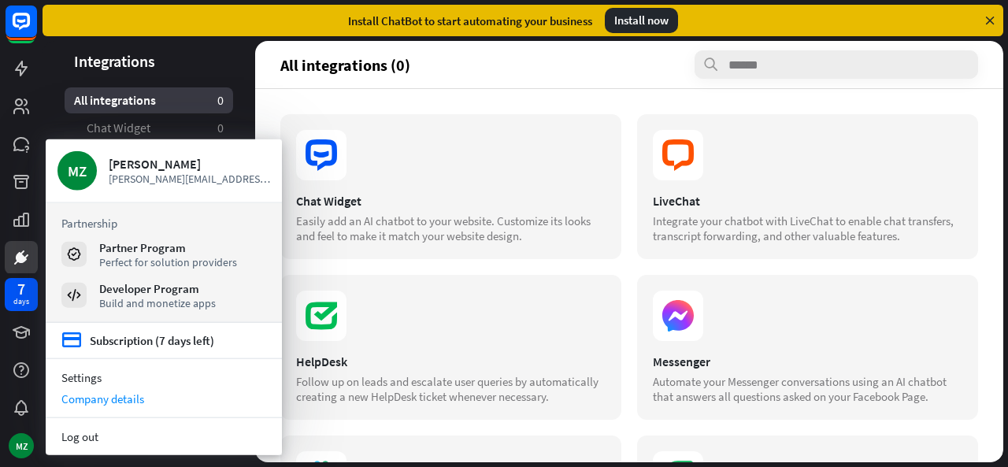
click at [112, 403] on div "Company details" at bounding box center [164, 398] width 236 height 21
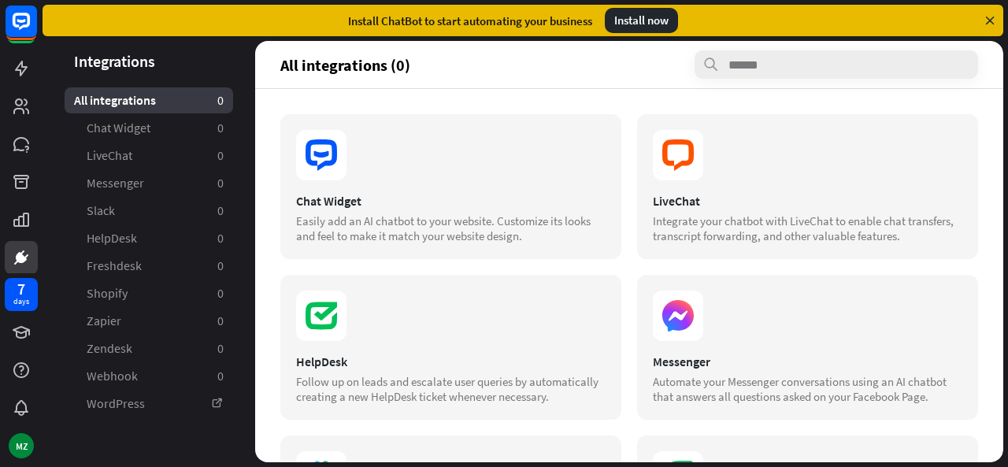
scroll to position [35, 0]
click at [16, 102] on icon at bounding box center [21, 106] width 16 height 16
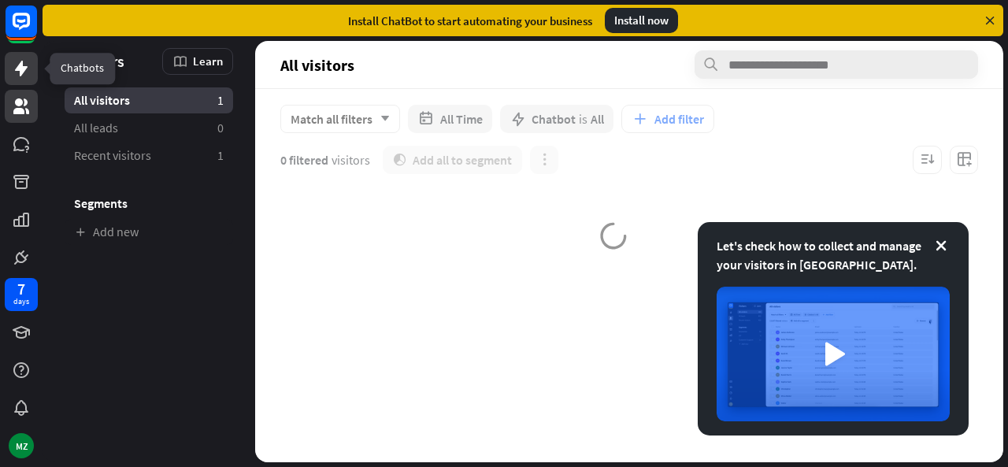
click at [14, 73] on icon at bounding box center [21, 68] width 19 height 19
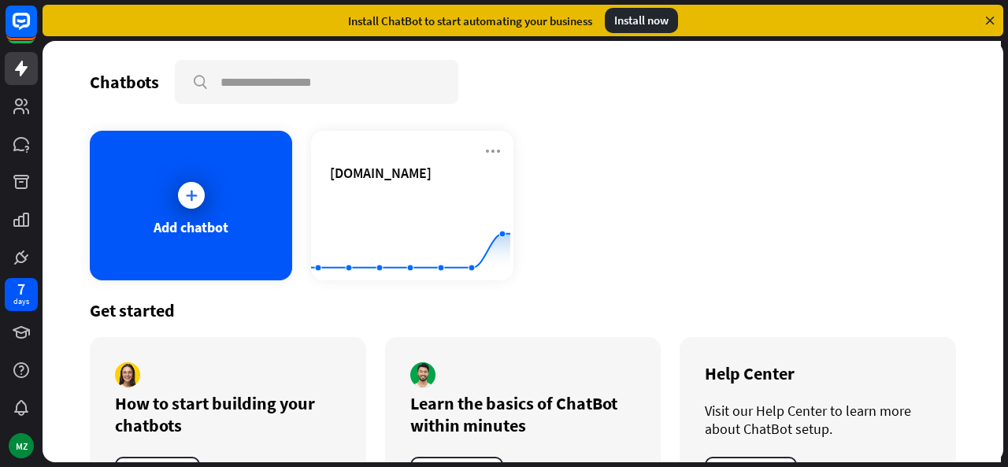
drag, startPoint x: 1007, startPoint y: 283, endPoint x: 965, endPoint y: 434, distance: 156.9
click at [965, 434] on div "Chatbots search Add chatbot [DOMAIN_NAME] Created with Highcharts 10.1.0 0 1 2 …" at bounding box center [525, 254] width 965 height 426
click at [992, 18] on icon at bounding box center [990, 20] width 14 height 14
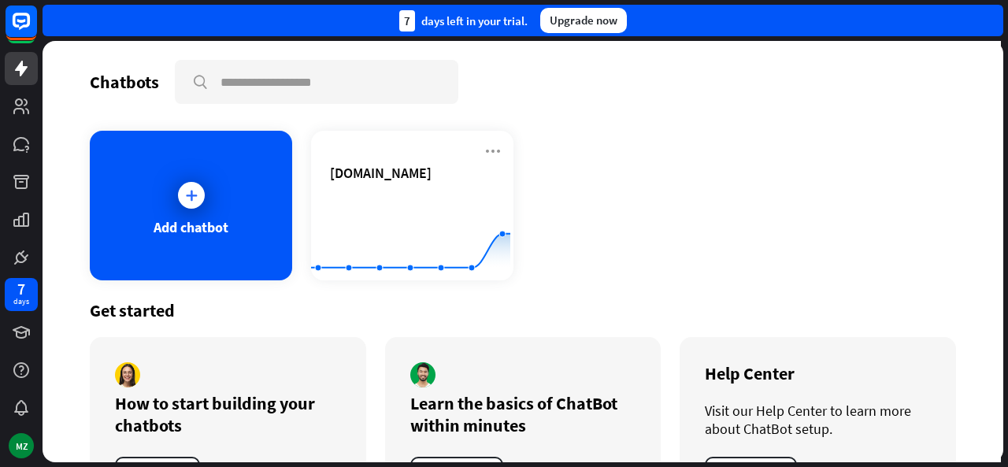
scroll to position [61, 0]
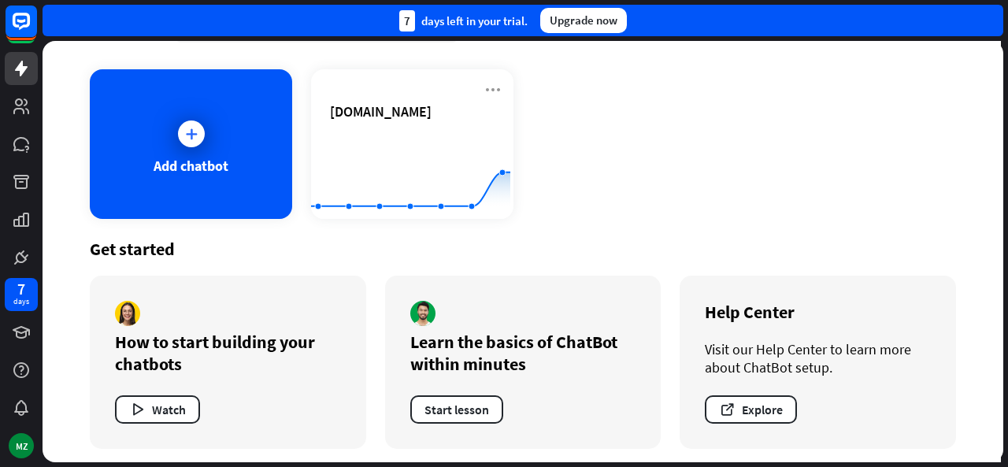
drag, startPoint x: 985, startPoint y: 157, endPoint x: 998, endPoint y: 60, distance: 97.7
click at [998, 61] on div "Chatbots search Add chatbot [DOMAIN_NAME] Created with Highcharts 10.1.0 0 1 2 …" at bounding box center [523, 251] width 961 height 421
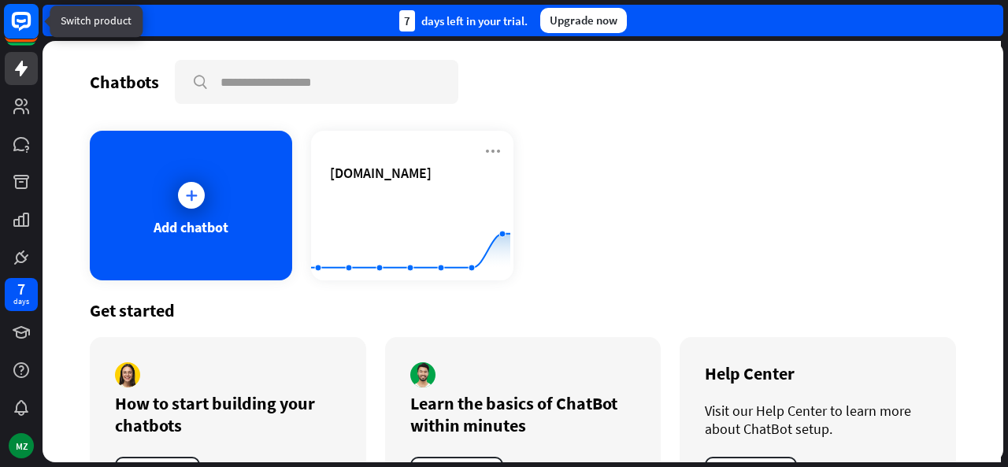
click at [31, 13] on rect at bounding box center [21, 21] width 35 height 35
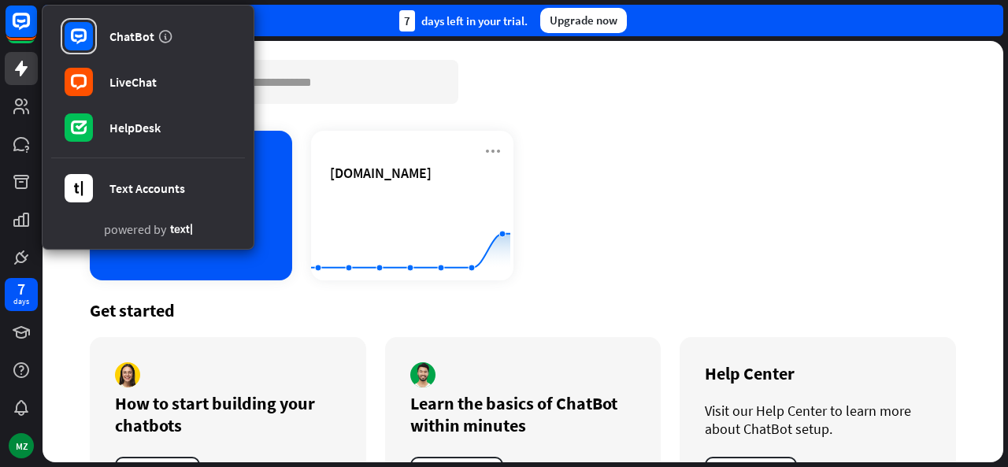
click at [788, 113] on div "Chatbots search Add chatbot [DOMAIN_NAME] Created with Highcharts 10.1.0 0 1 2 …" at bounding box center [523, 251] width 961 height 421
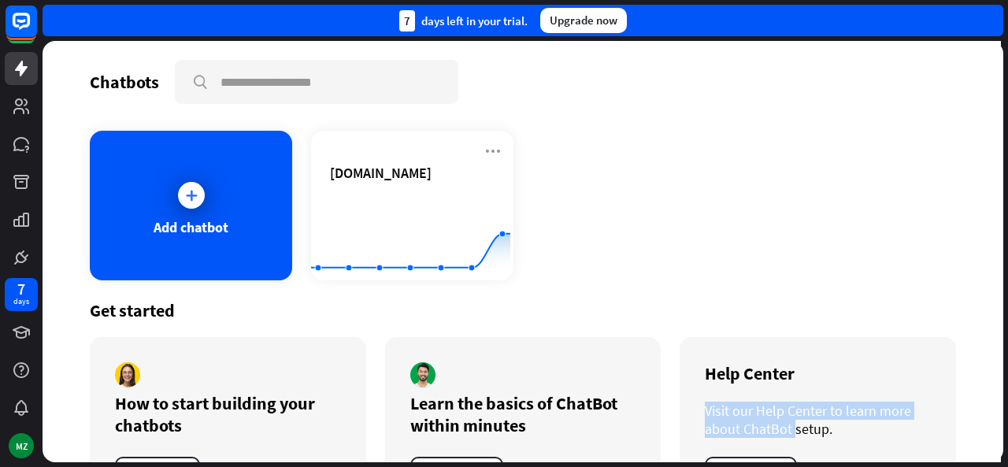
drag, startPoint x: 1007, startPoint y: 377, endPoint x: 988, endPoint y: 416, distance: 43.0
click at [989, 415] on div "Chatbots search Add chatbot [DOMAIN_NAME] Created with Highcharts 10.1.0 0 1 2 …" at bounding box center [525, 254] width 965 height 426
click at [988, 417] on div "Chatbots search Add chatbot [DOMAIN_NAME] Created with Highcharts 10.1.0 0 1 2 …" at bounding box center [523, 251] width 961 height 421
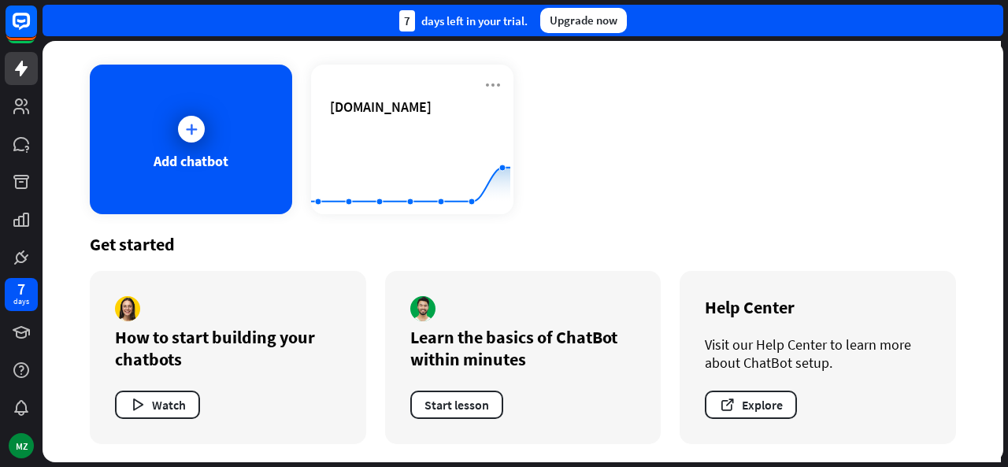
scroll to position [66, 0]
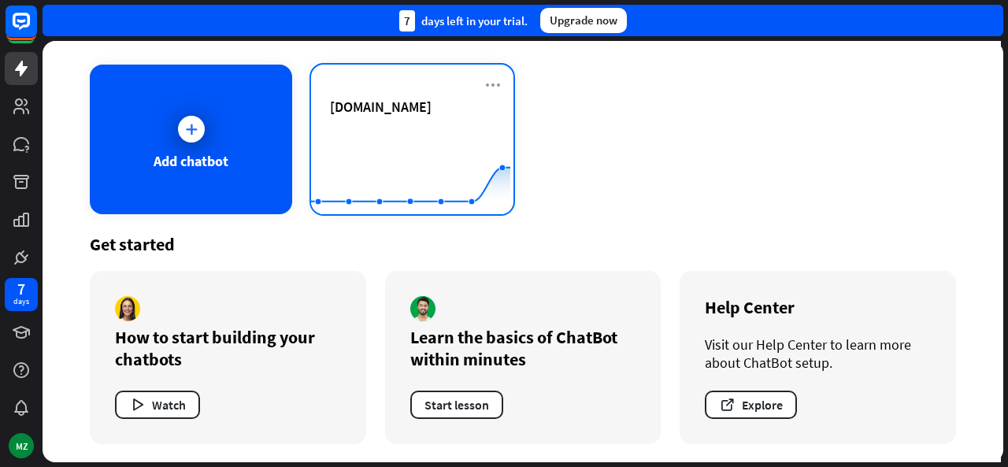
click at [359, 117] on div "[DOMAIN_NAME]" at bounding box center [412, 125] width 165 height 55
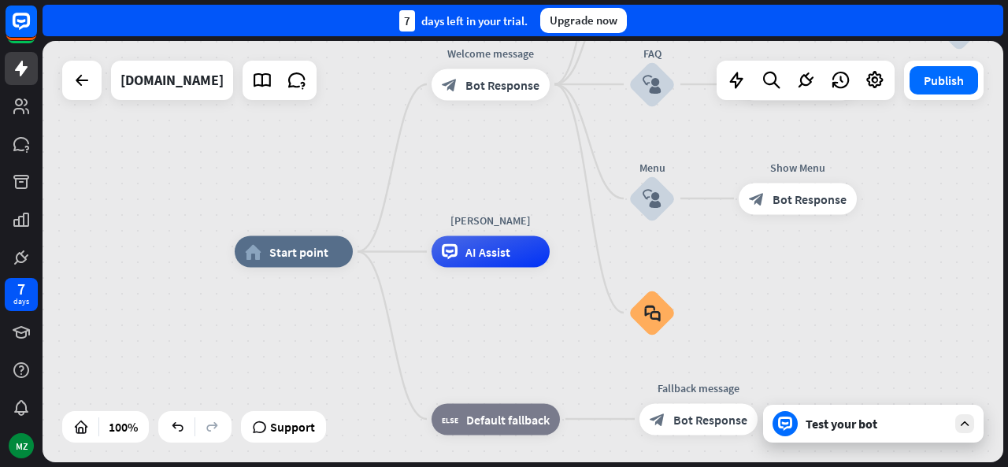
click at [804, 426] on div "Test your bot" at bounding box center [873, 424] width 221 height 38
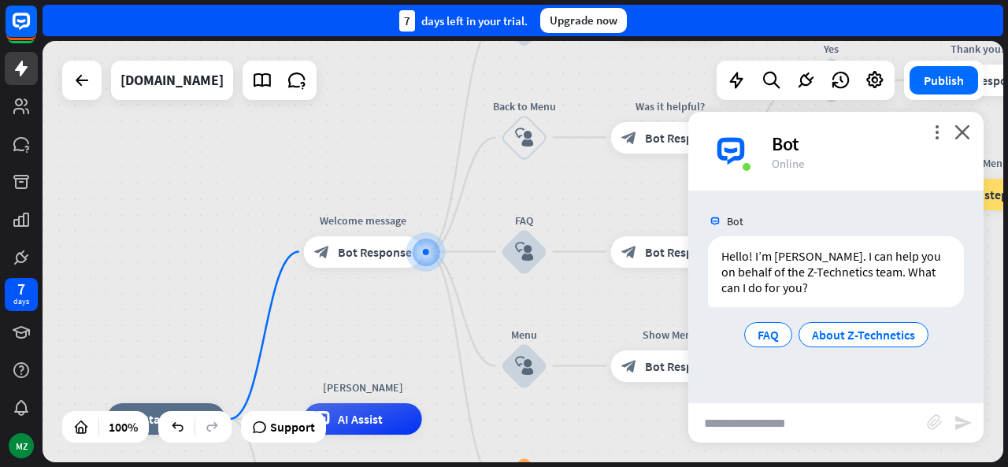
click at [928, 136] on div "Bot" at bounding box center [868, 144] width 193 height 24
click at [939, 133] on icon "more_vert" at bounding box center [936, 131] width 15 height 15
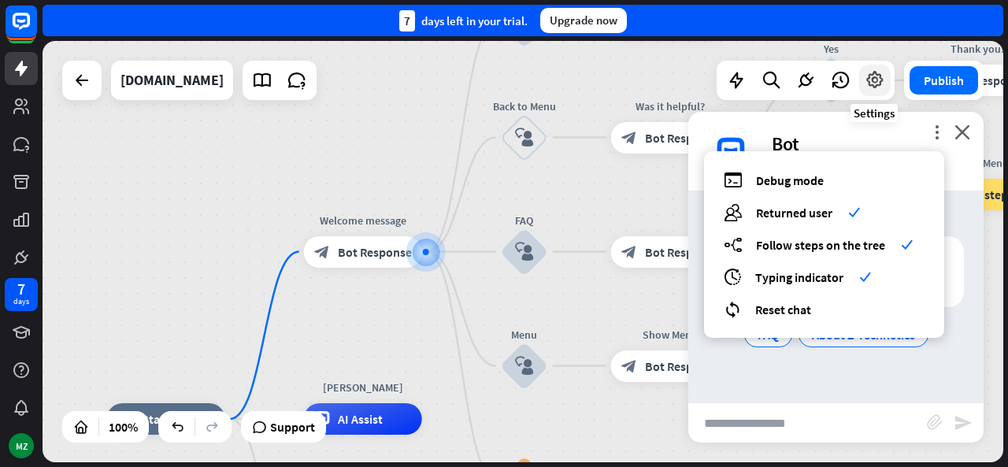
click at [882, 89] on icon at bounding box center [875, 80] width 20 height 20
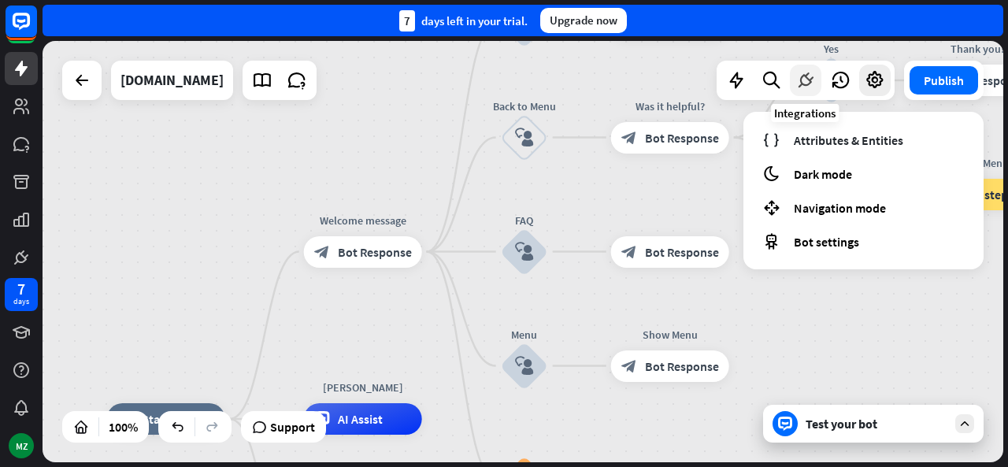
click at [793, 80] on div at bounding box center [806, 81] width 32 height 32
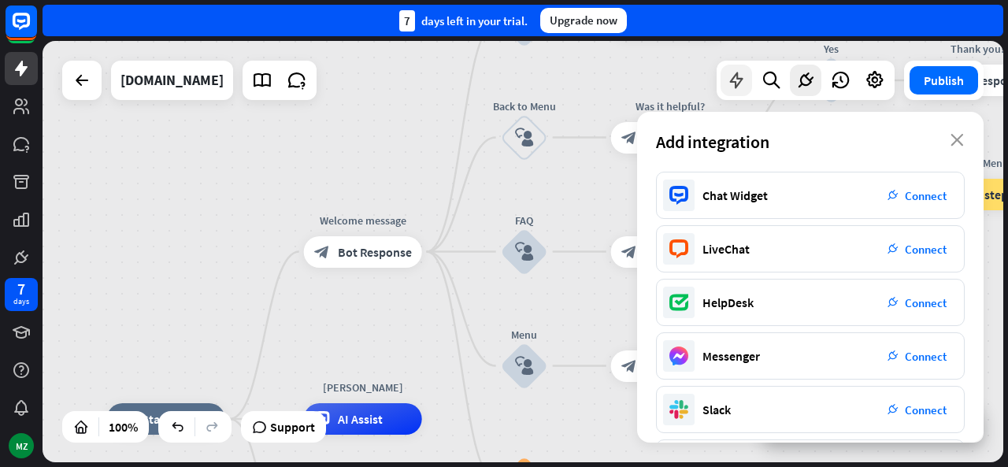
click at [736, 86] on icon at bounding box center [736, 80] width 20 height 20
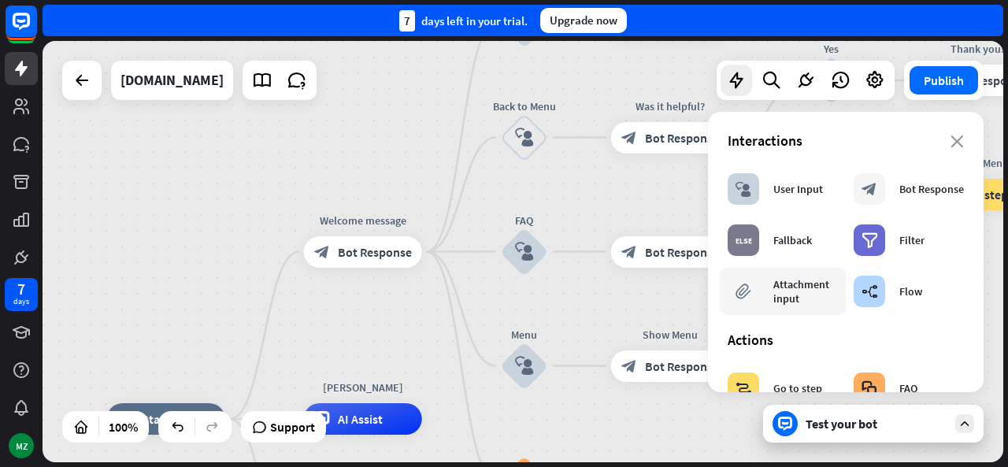
click at [789, 292] on div "Attachment input" at bounding box center [805, 291] width 65 height 28
click at [789, 293] on div "Attachment input" at bounding box center [805, 291] width 65 height 28
click at [796, 306] on div "block_attachment Attachment input" at bounding box center [783, 292] width 110 height 32
click at [744, 285] on icon "block_attachment" at bounding box center [744, 292] width 16 height 16
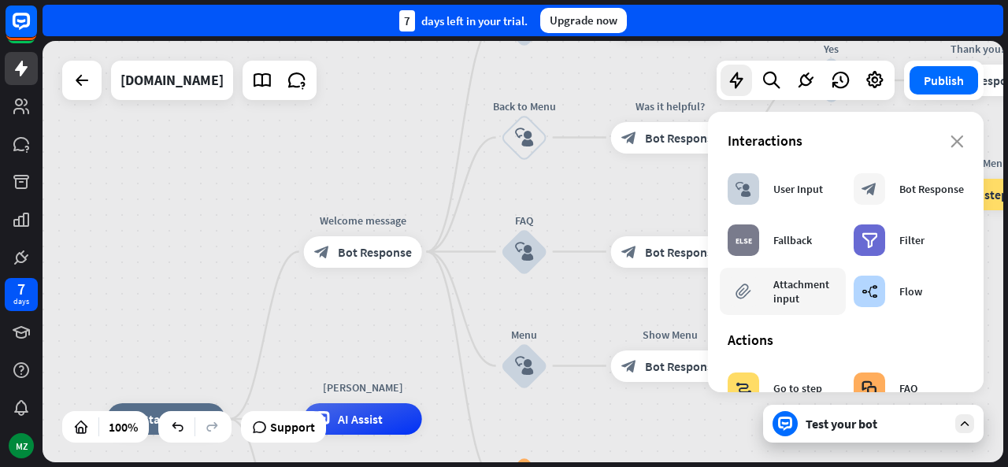
drag, startPoint x: 744, startPoint y: 285, endPoint x: 795, endPoint y: 284, distance: 51.2
click at [751, 285] on div "block_attachment" at bounding box center [744, 292] width 32 height 32
click at [791, 197] on div "block_user_input User Input" at bounding box center [775, 189] width 95 height 32
click at [902, 183] on div "Bot Response" at bounding box center [931, 189] width 65 height 14
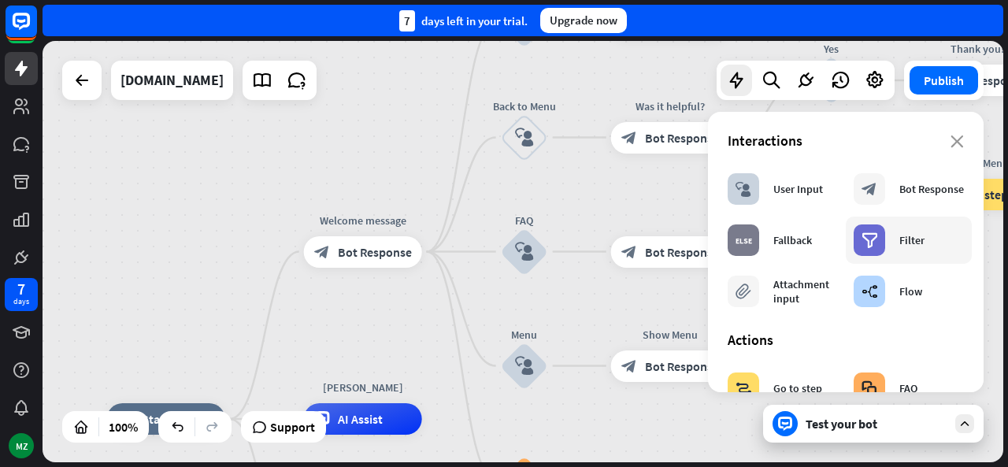
click at [854, 248] on div "filter" at bounding box center [870, 240] width 32 height 32
drag, startPoint x: 849, startPoint y: 248, endPoint x: 747, endPoint y: 237, distance: 102.2
click at [776, 252] on div "block_user_input User Input block_bot_response Bot Response block_fallback Fall…" at bounding box center [846, 240] width 252 height 150
drag, startPoint x: 840, startPoint y: 258, endPoint x: 891, endPoint y: 278, distance: 54.1
click at [888, 277] on div "block_user_input User Input block_bot_response Bot Response block_fallback Fall…" at bounding box center [846, 240] width 252 height 150
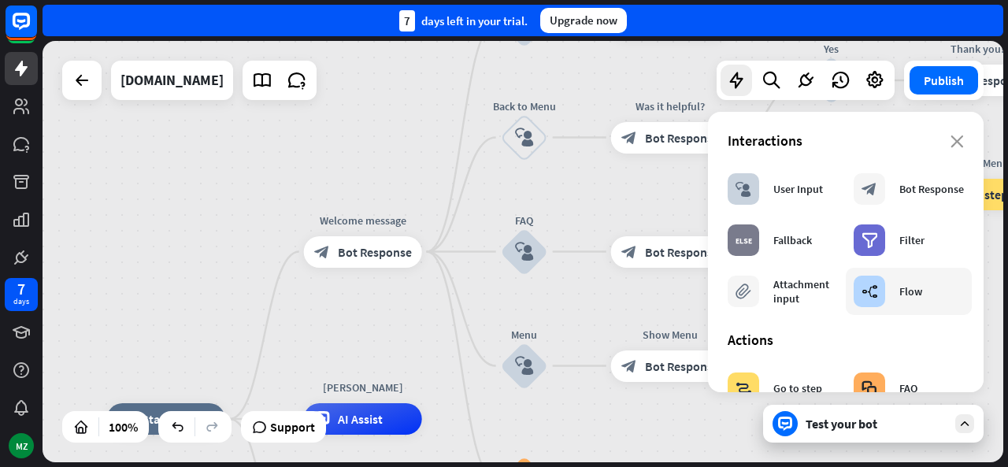
click at [903, 286] on div "Flow" at bounding box center [910, 291] width 23 height 14
click at [784, 250] on div "block_fallback Fallback" at bounding box center [770, 240] width 84 height 32
click at [741, 87] on icon at bounding box center [736, 80] width 20 height 20
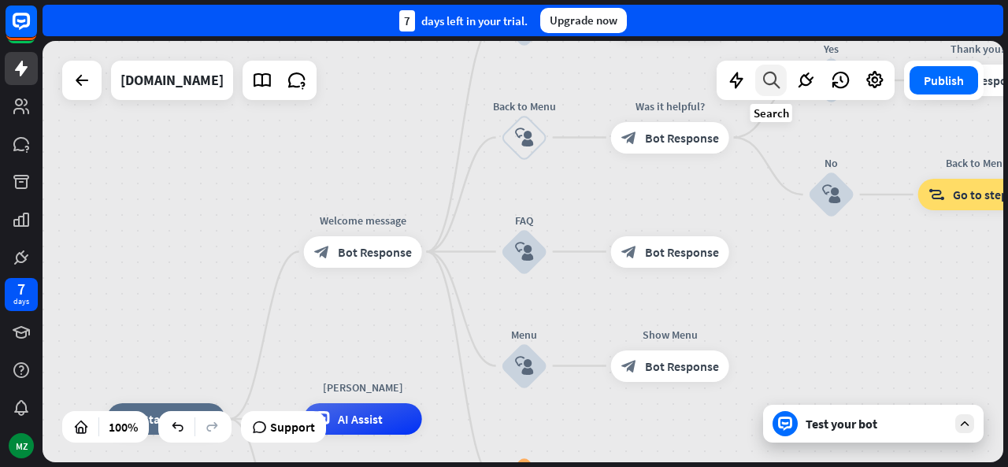
click at [759, 83] on div at bounding box center [771, 81] width 32 height 32
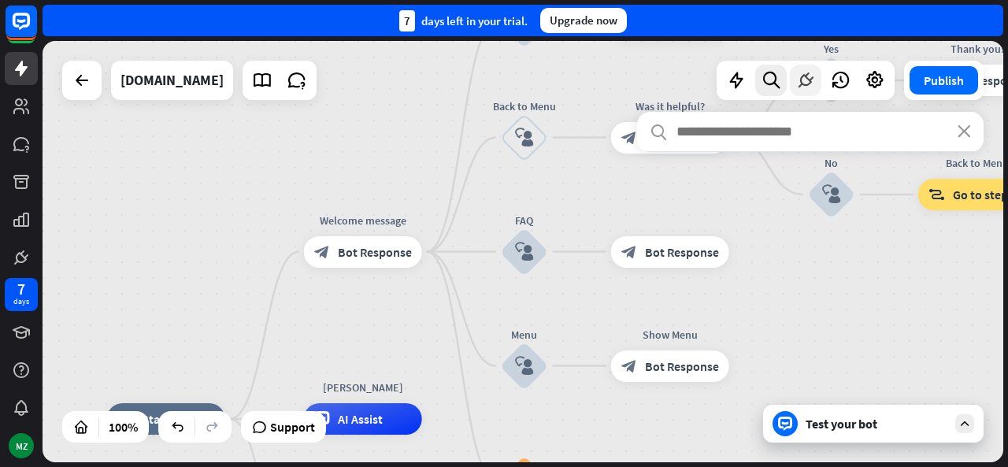
click at [799, 80] on icon at bounding box center [805, 80] width 20 height 20
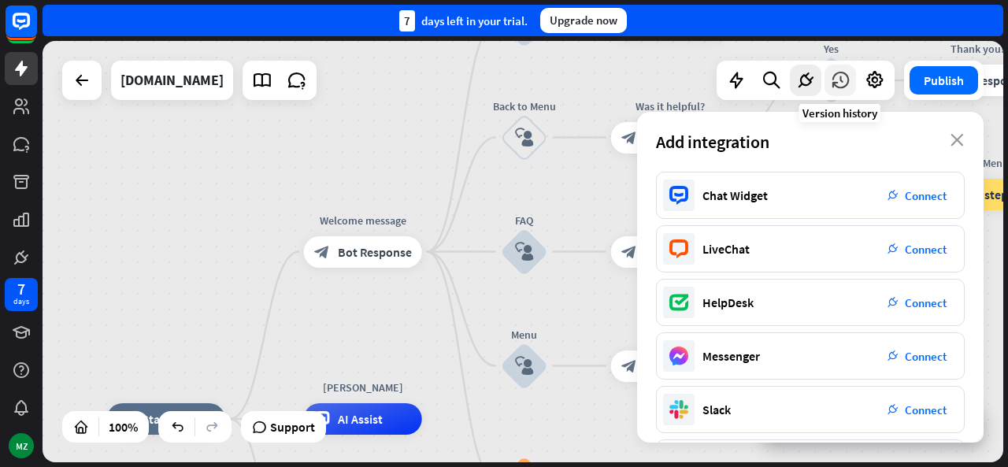
click at [854, 79] on div at bounding box center [841, 81] width 32 height 32
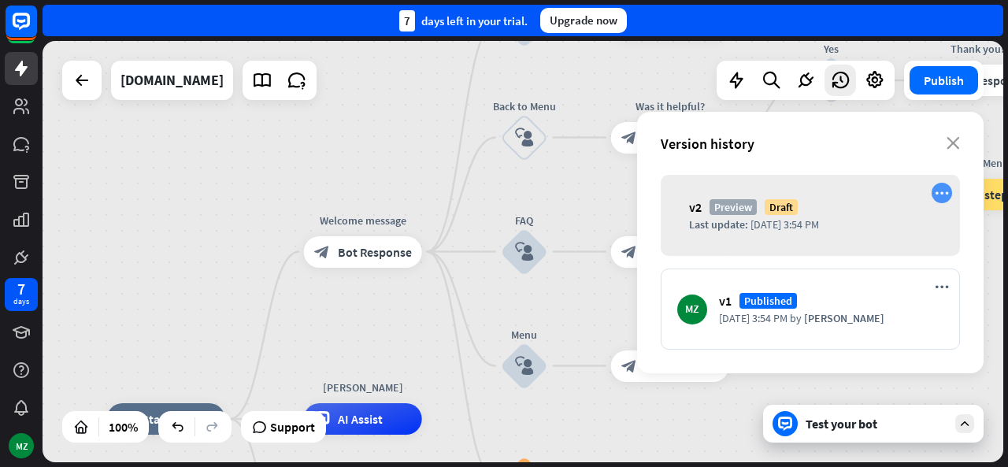
click at [936, 198] on icon "more_horiz" at bounding box center [942, 193] width 14 height 13
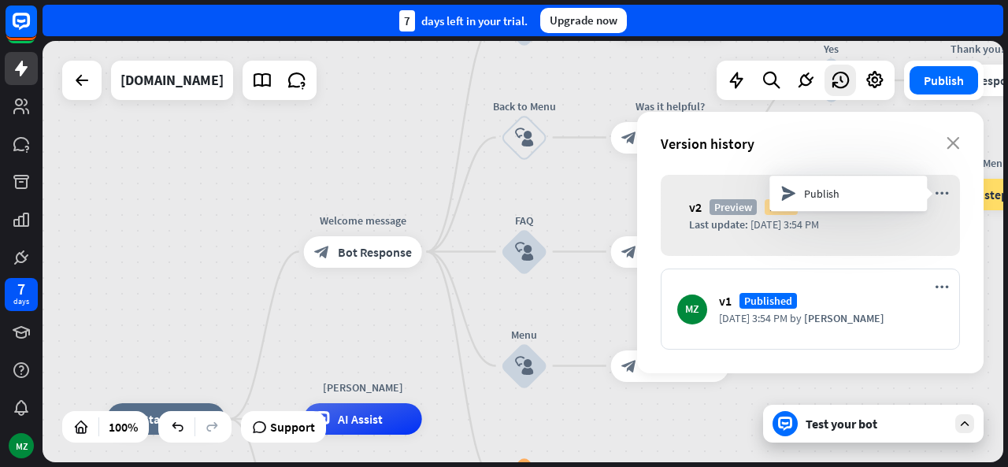
click at [858, 144] on div "Version history" at bounding box center [804, 144] width 286 height 18
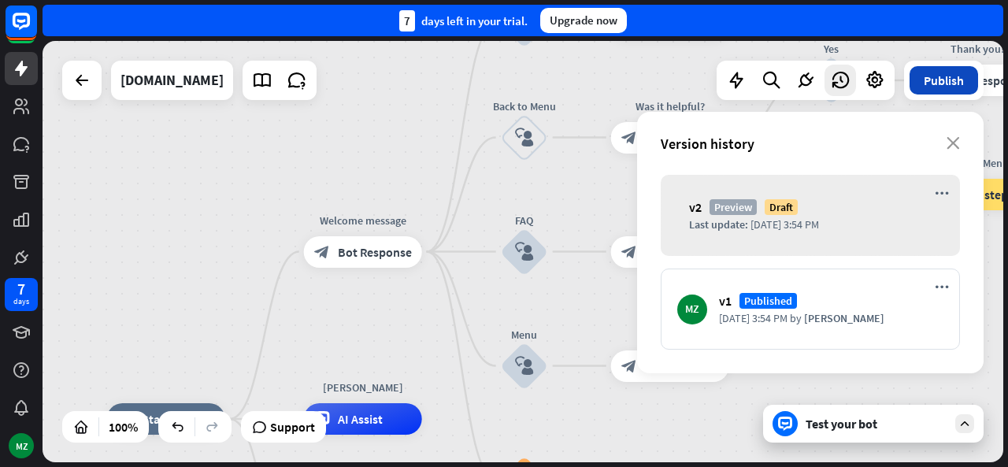
click at [937, 92] on button "Publish" at bounding box center [944, 80] width 69 height 28
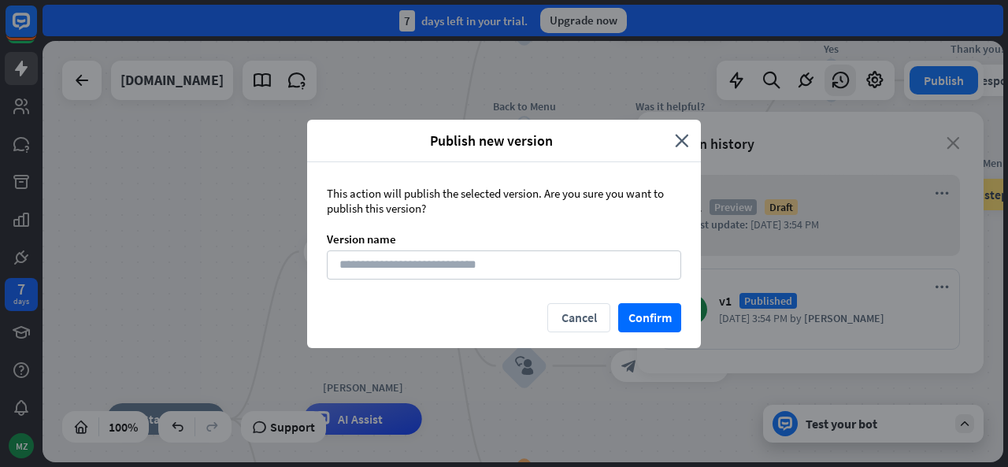
click at [561, 284] on div "This action will publish the selected version. Are you sure you want to publish…" at bounding box center [504, 232] width 394 height 141
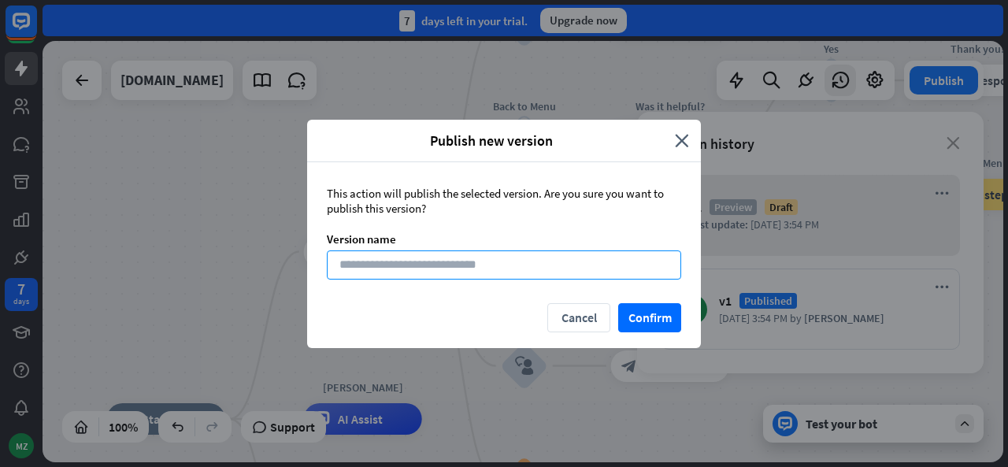
click at [562, 264] on input at bounding box center [504, 264] width 354 height 29
type input "**"
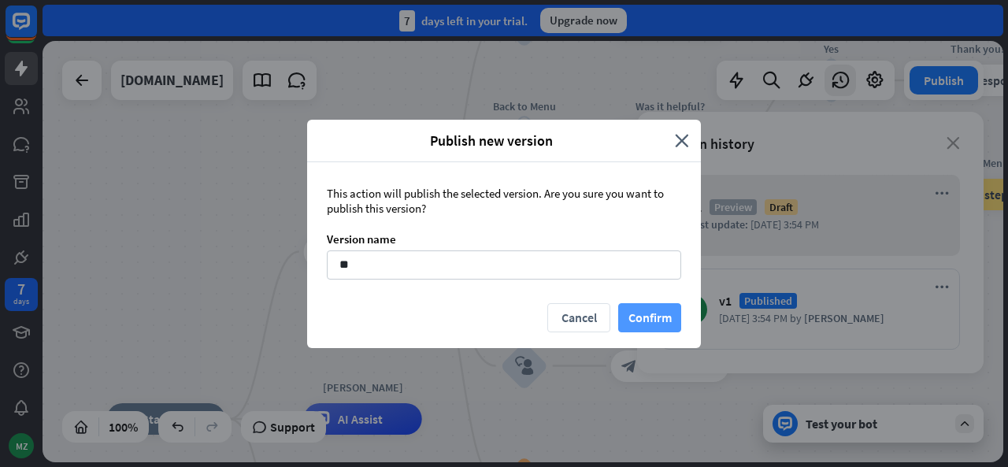
click at [680, 323] on button "Confirm" at bounding box center [649, 317] width 63 height 29
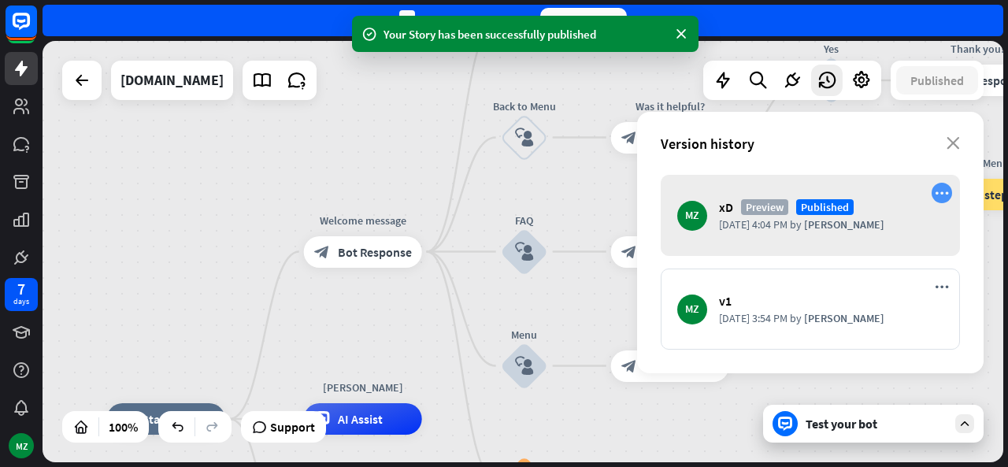
click at [946, 190] on icon "more_horiz" at bounding box center [942, 193] width 14 height 13
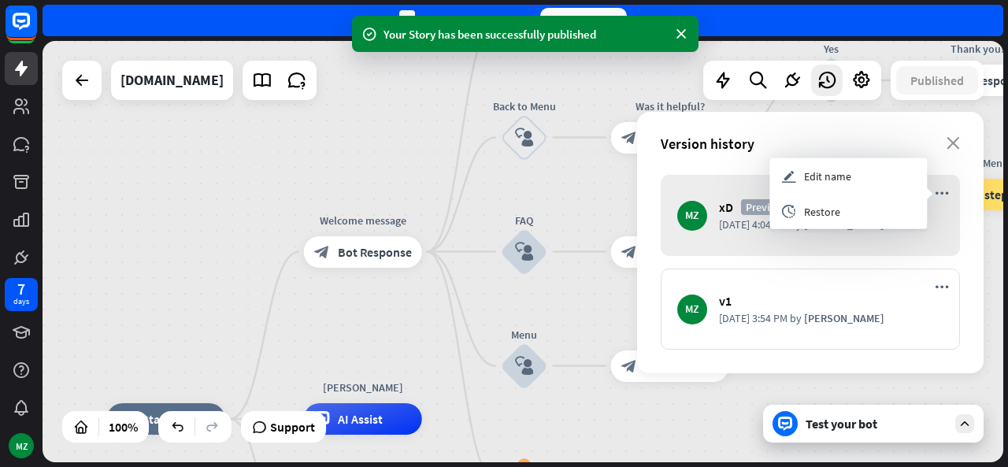
click at [702, 224] on div "MZ" at bounding box center [692, 216] width 30 height 30
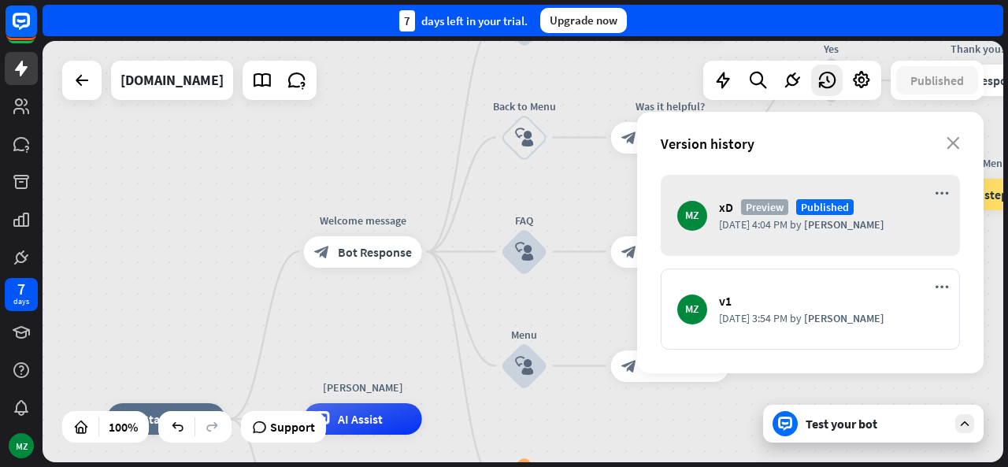
click at [702, 206] on div "MZ" at bounding box center [692, 216] width 30 height 30
click at [599, 188] on div "home_2 Start point Welcome message block_bot_response Bot Response About us blo…" at bounding box center [523, 251] width 961 height 421
click at [939, 284] on icon "more_horiz" at bounding box center [942, 286] width 14 height 13
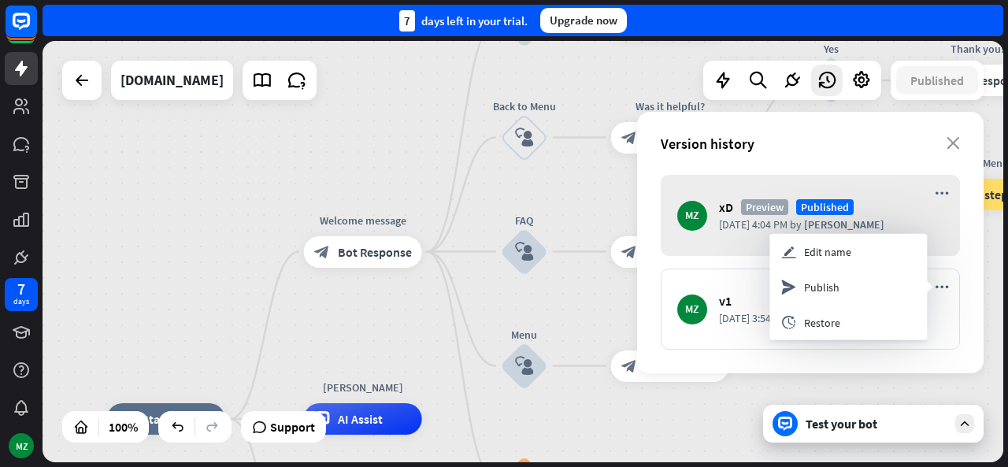
click at [872, 185] on div "MZ xD [GEOGRAPHIC_DATA] Published [DATE] 4:04 PM by [PERSON_NAME]" at bounding box center [810, 215] width 299 height 81
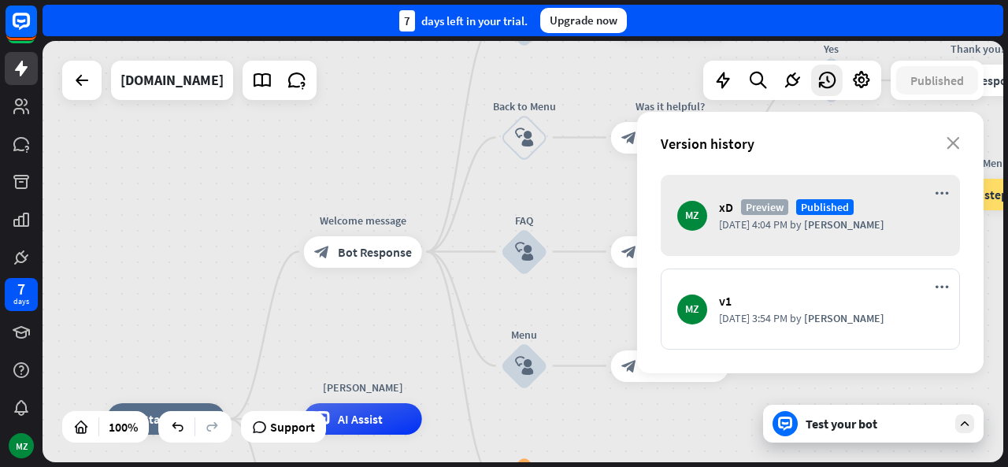
click at [764, 208] on span "Preview" at bounding box center [764, 207] width 47 height 16
click at [704, 213] on div "MZ" at bounding box center [692, 216] width 30 height 30
click at [946, 197] on icon "more_horiz" at bounding box center [942, 193] width 14 height 13
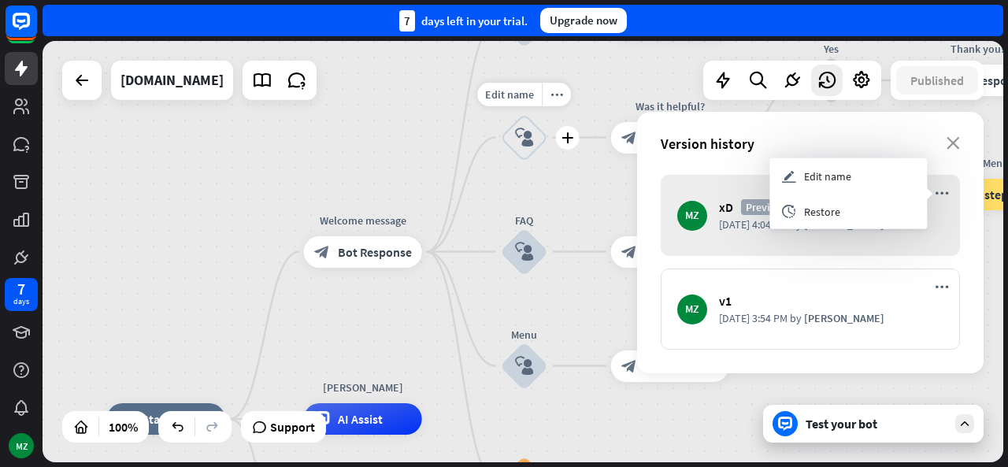
click at [521, 146] on icon "block_user_input" at bounding box center [524, 137] width 19 height 19
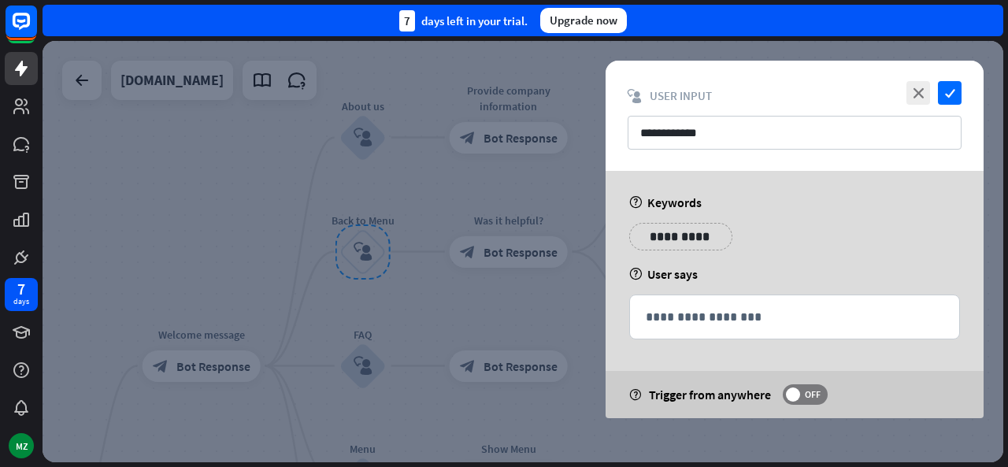
click at [521, 61] on div at bounding box center [523, 251] width 961 height 421
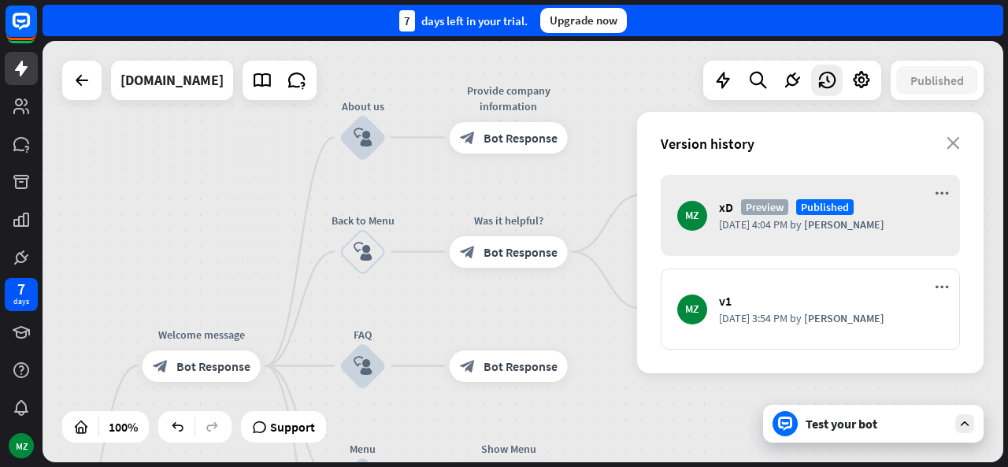
click at [600, 151] on div "home_2 Start point Welcome message block_bot_response Bot Response About us blo…" at bounding box center [523, 251] width 961 height 421
click at [943, 149] on div "Version history" at bounding box center [804, 144] width 286 height 18
click at [945, 149] on div "Version history" at bounding box center [804, 144] width 286 height 18
click at [959, 140] on icon "close" at bounding box center [953, 143] width 13 height 13
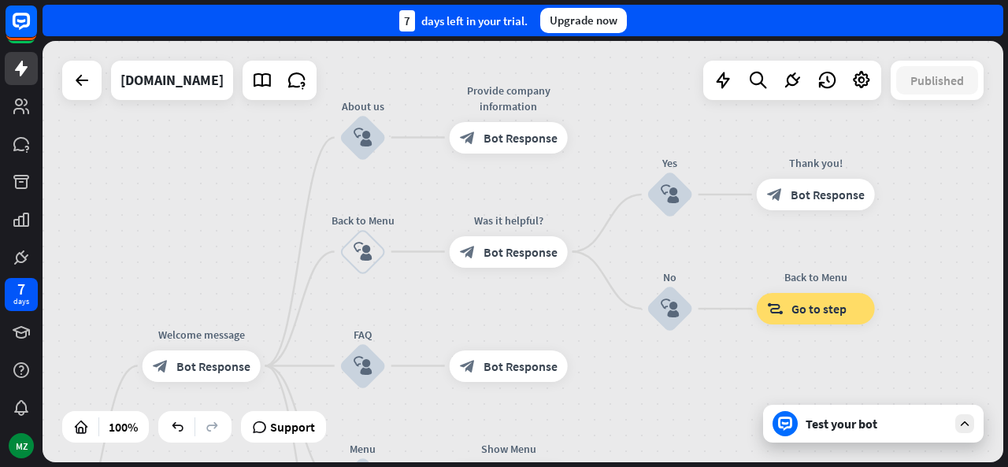
click at [846, 428] on div "Test your bot" at bounding box center [877, 424] width 142 height 16
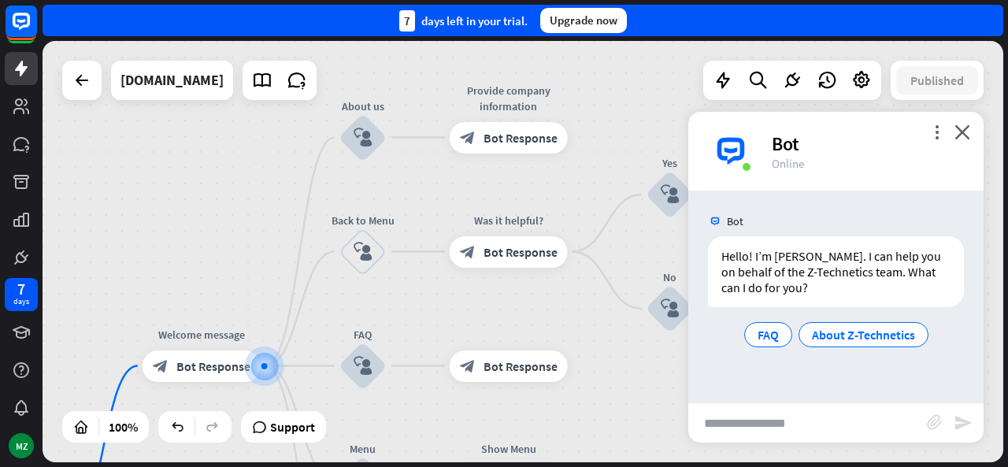
click at [273, 256] on div "home_2 Start point Welcome message block_bot_response Bot Response About us blo…" at bounding box center [523, 251] width 961 height 421
click at [761, 339] on span "FAQ" at bounding box center [768, 335] width 21 height 16
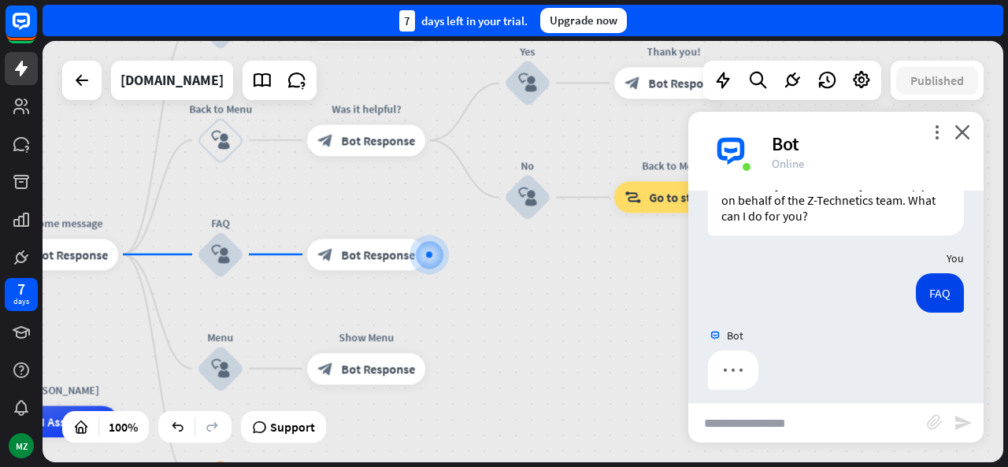
scroll to position [82, 0]
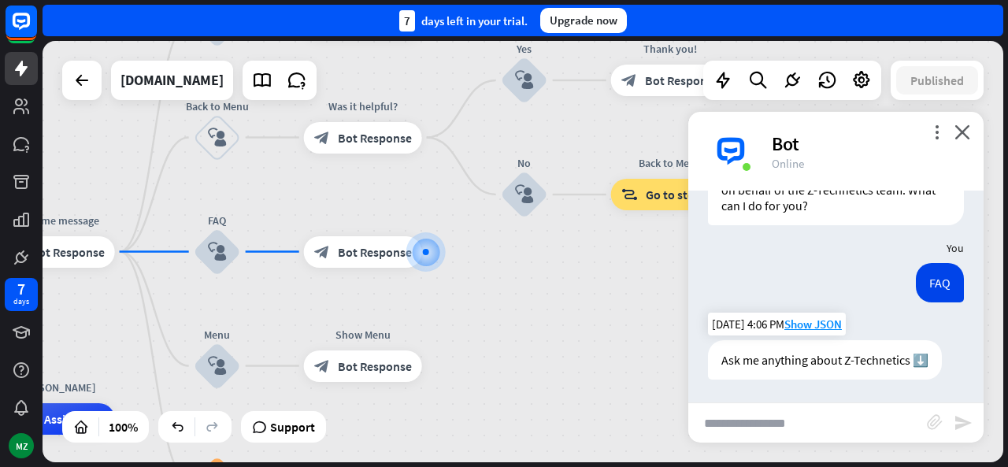
click at [785, 362] on div "Ask me anything about Z-Technetics ⬇️" at bounding box center [825, 359] width 234 height 39
click at [874, 267] on div "FAQ [DATE] 4:06 PM Show JSON" at bounding box center [835, 286] width 295 height 47
click at [896, 418] on input "text" at bounding box center [807, 422] width 239 height 39
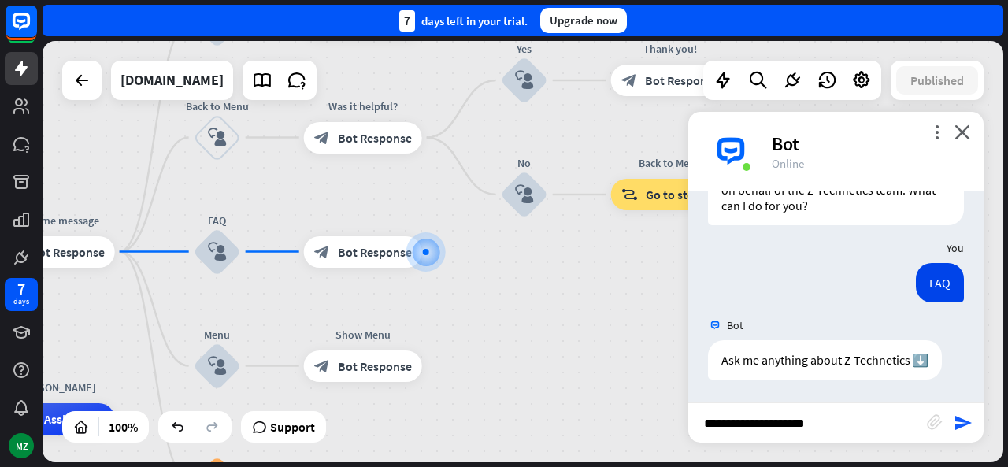
type input "**********"
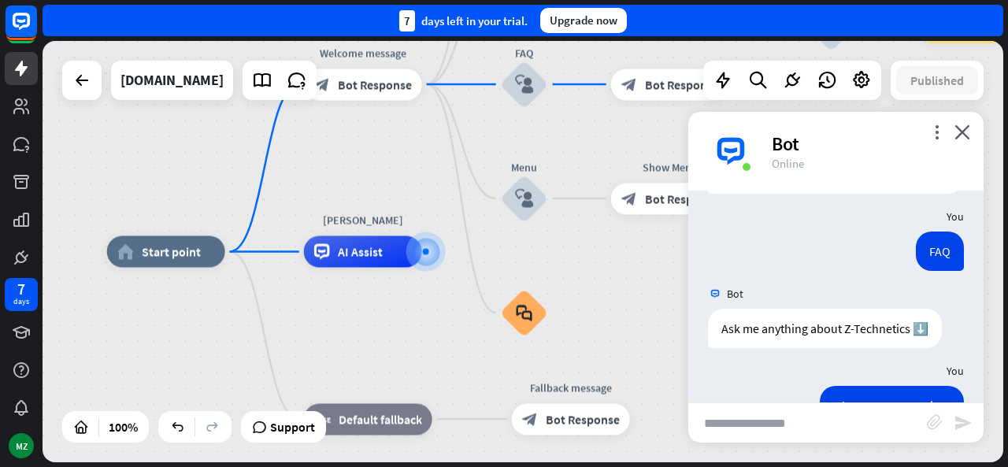
scroll to position [0, 0]
